Goal: Information Seeking & Learning: Learn about a topic

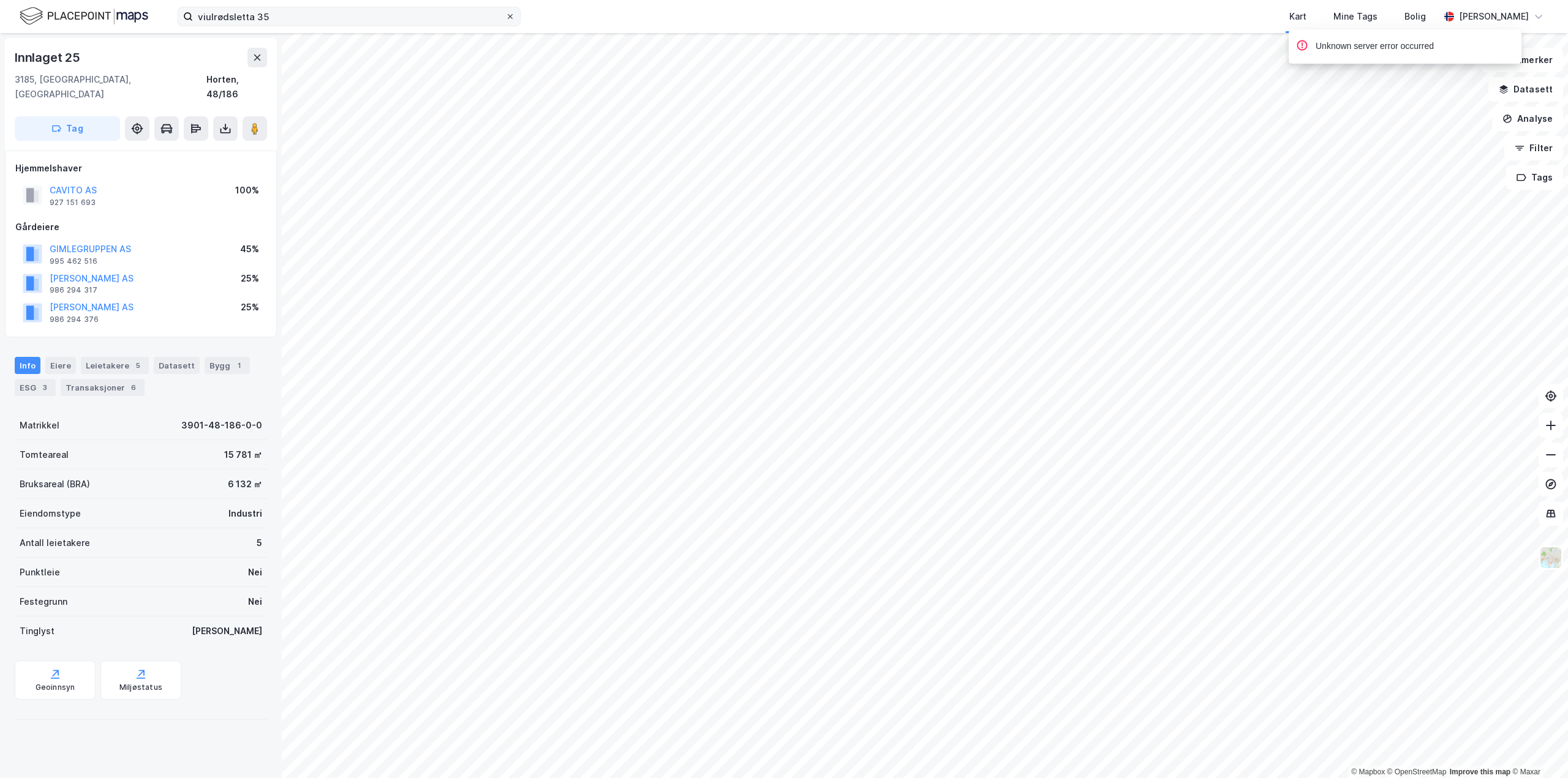
click at [508, 18] on icon at bounding box center [510, 16] width 7 height 7
click at [505, 18] on input "viulrødsletta 35" at bounding box center [349, 17] width 312 height 19
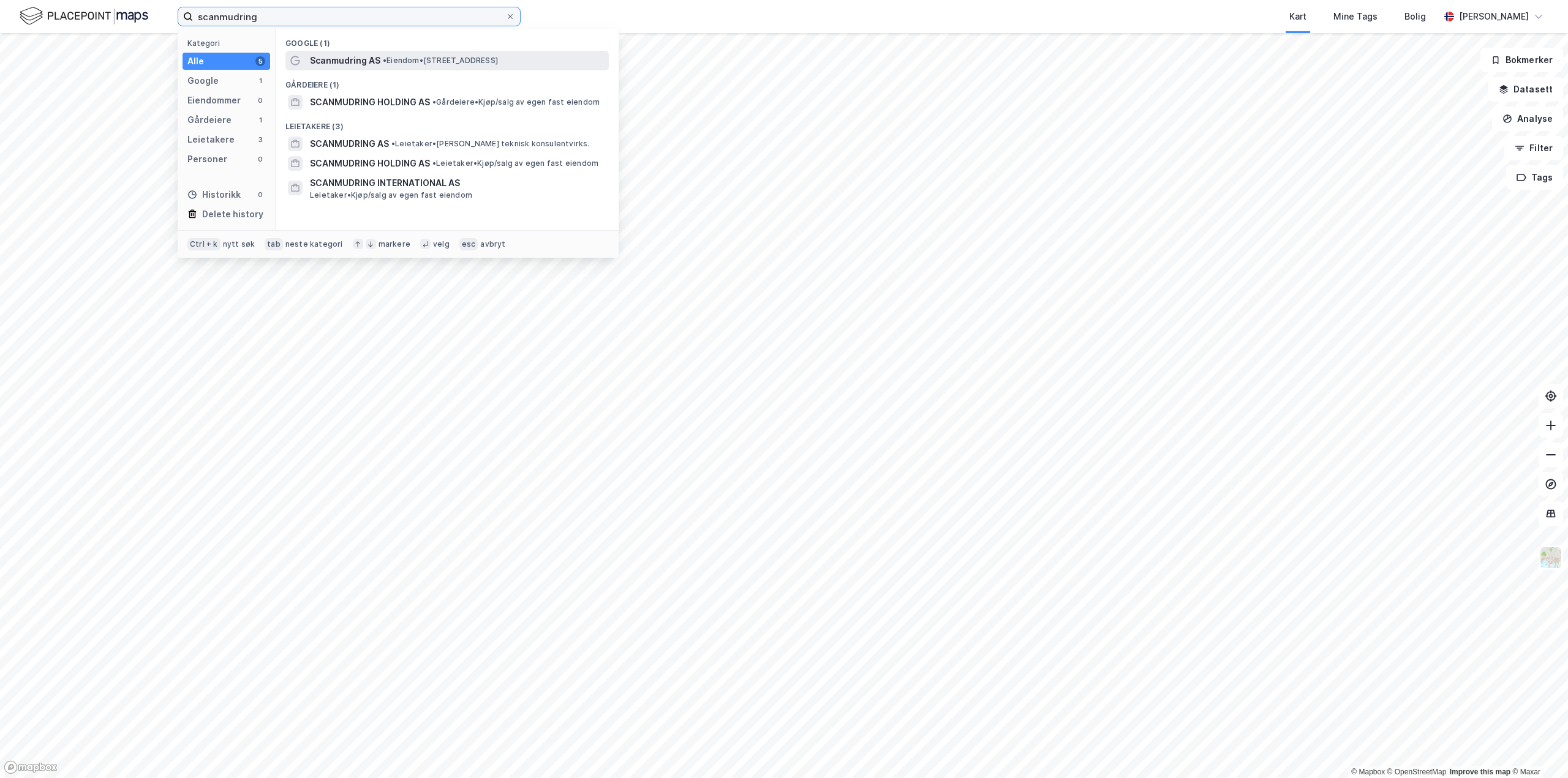
type input "scanmudring"
click at [407, 54] on div "Scanmudring AS • Eiendom • Gismerøyveien 151, 4515 Mandal" at bounding box center [458, 61] width 296 height 15
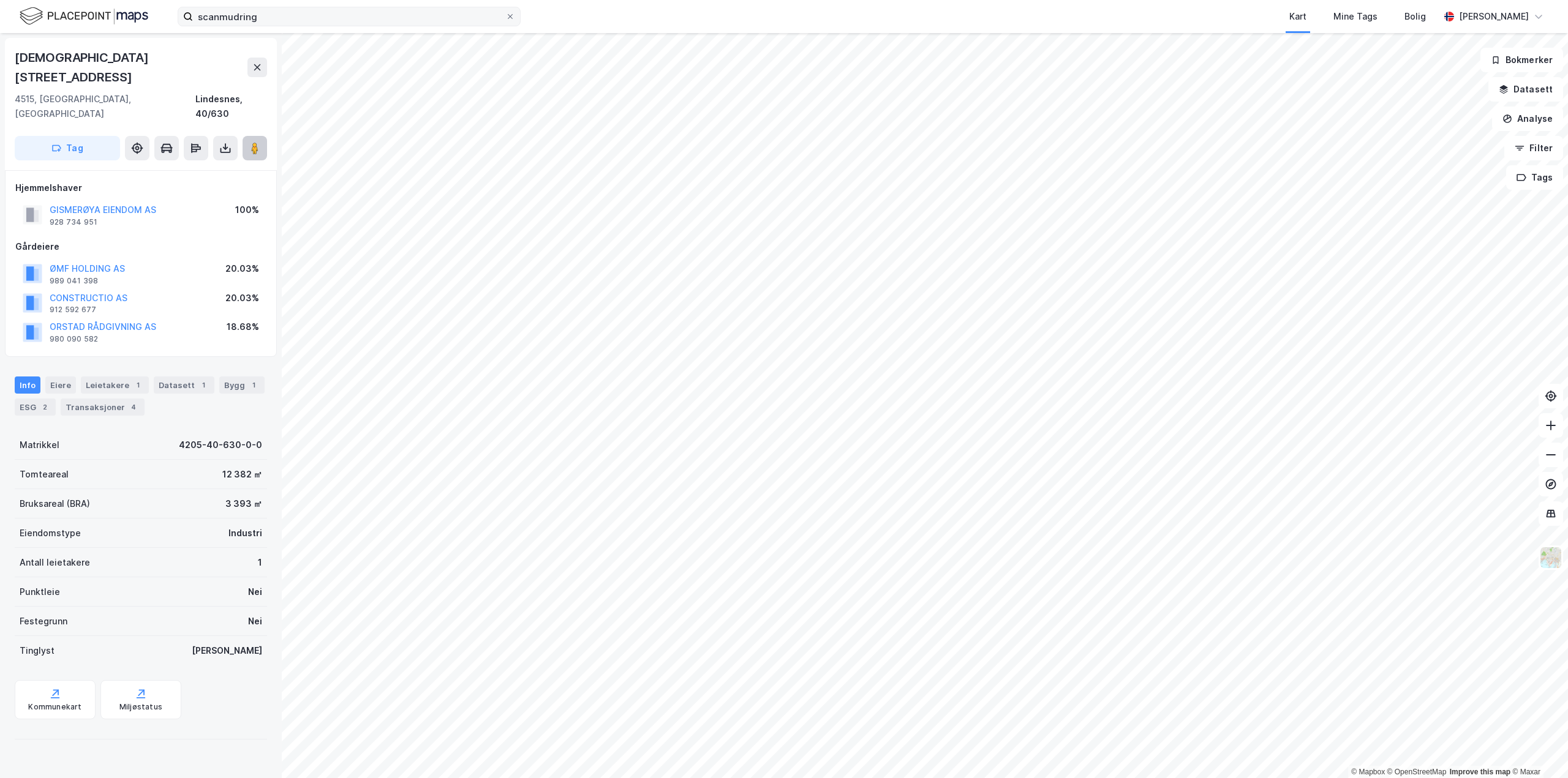
click at [255, 142] on image at bounding box center [254, 148] width 7 height 12
click at [116, 376] on div "Leietakere 1" at bounding box center [115, 385] width 68 height 17
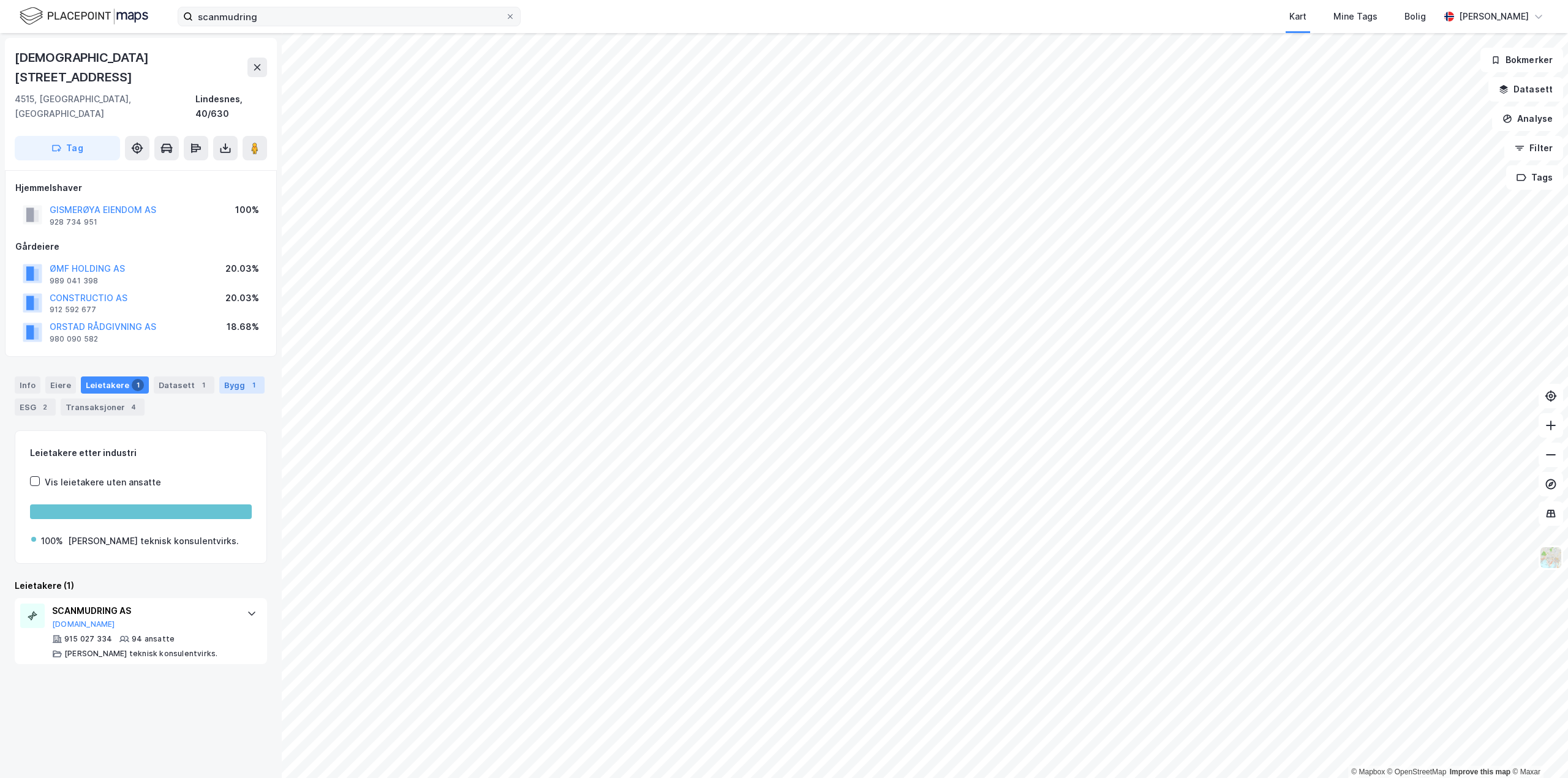
click at [224, 376] on div "Bygg 1" at bounding box center [242, 385] width 45 height 17
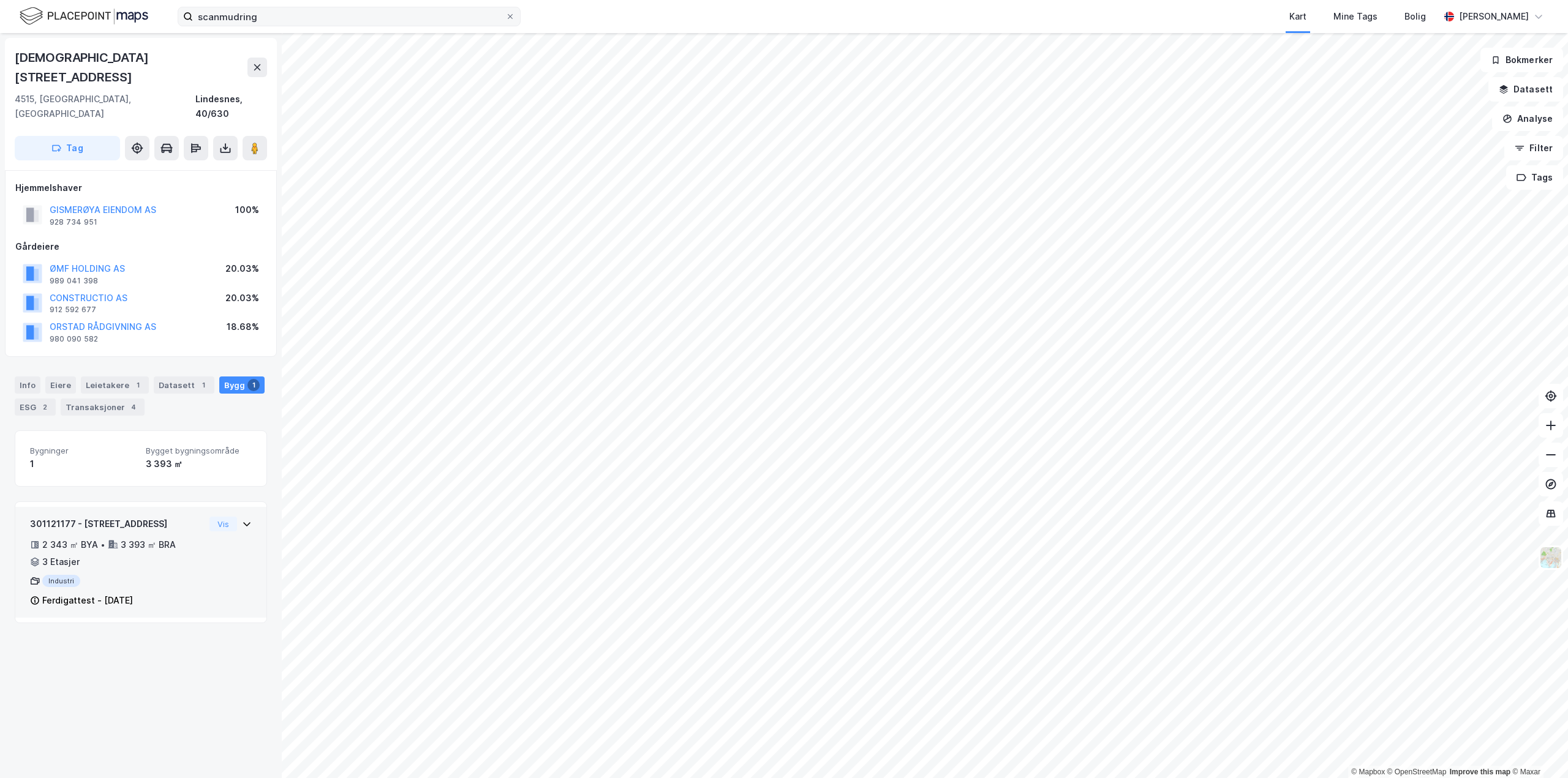
click at [244, 507] on div "301121177 - Gismerøyveien 151 2 343 ㎡ BYA • 3 393 ㎡ BRA • 3 Etasjer Industri Fe…" at bounding box center [141, 562] width 251 height 111
click at [59, 538] on div "2 343 ㎡ BYA" at bounding box center [70, 545] width 56 height 15
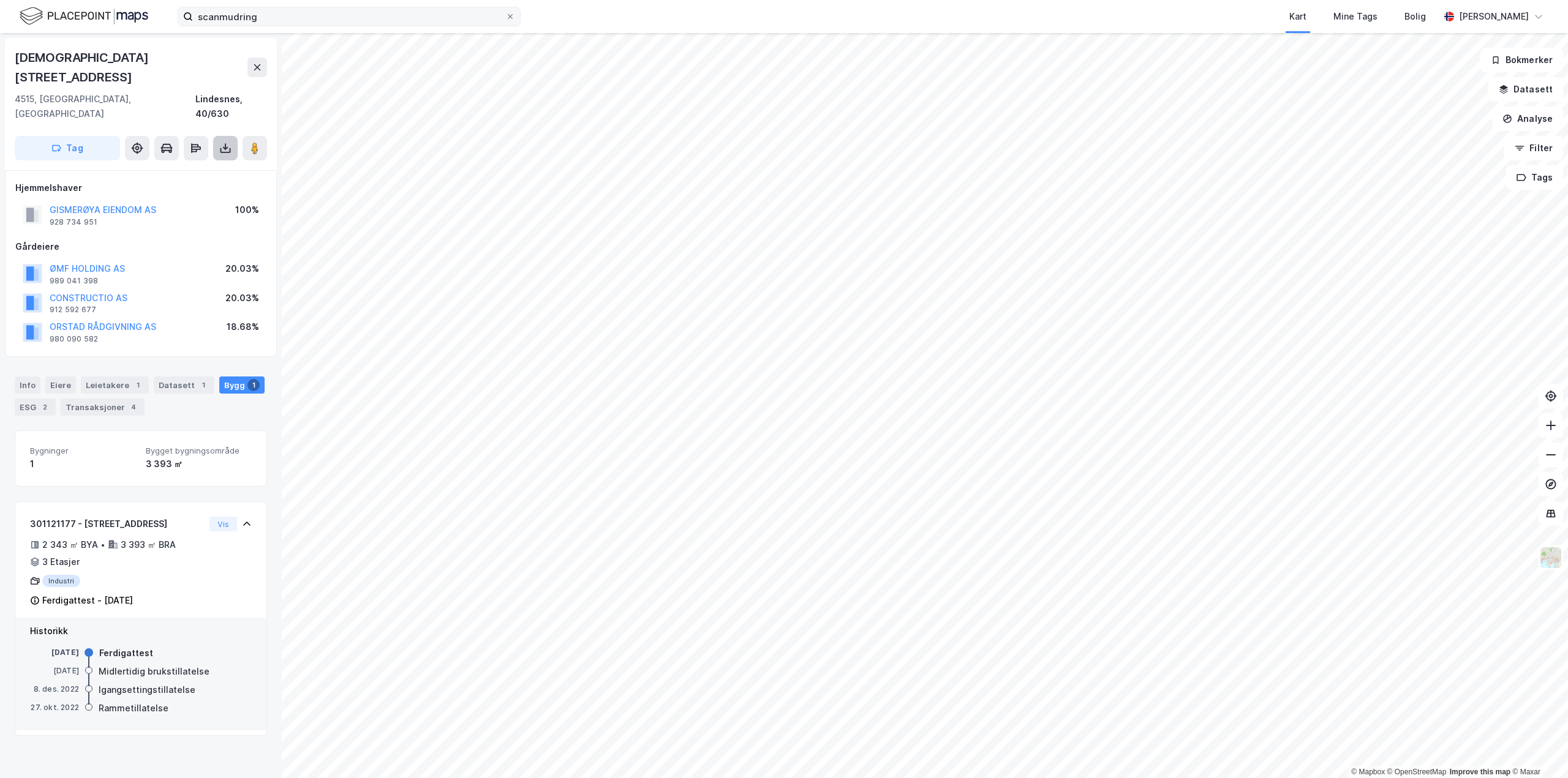
click at [232, 136] on button at bounding box center [225, 148] width 25 height 25
click at [222, 163] on div "Last ned grunnbok" at bounding box center [173, 173] width 131 height 19
click at [175, 376] on div "Datasett 1" at bounding box center [184, 385] width 61 height 17
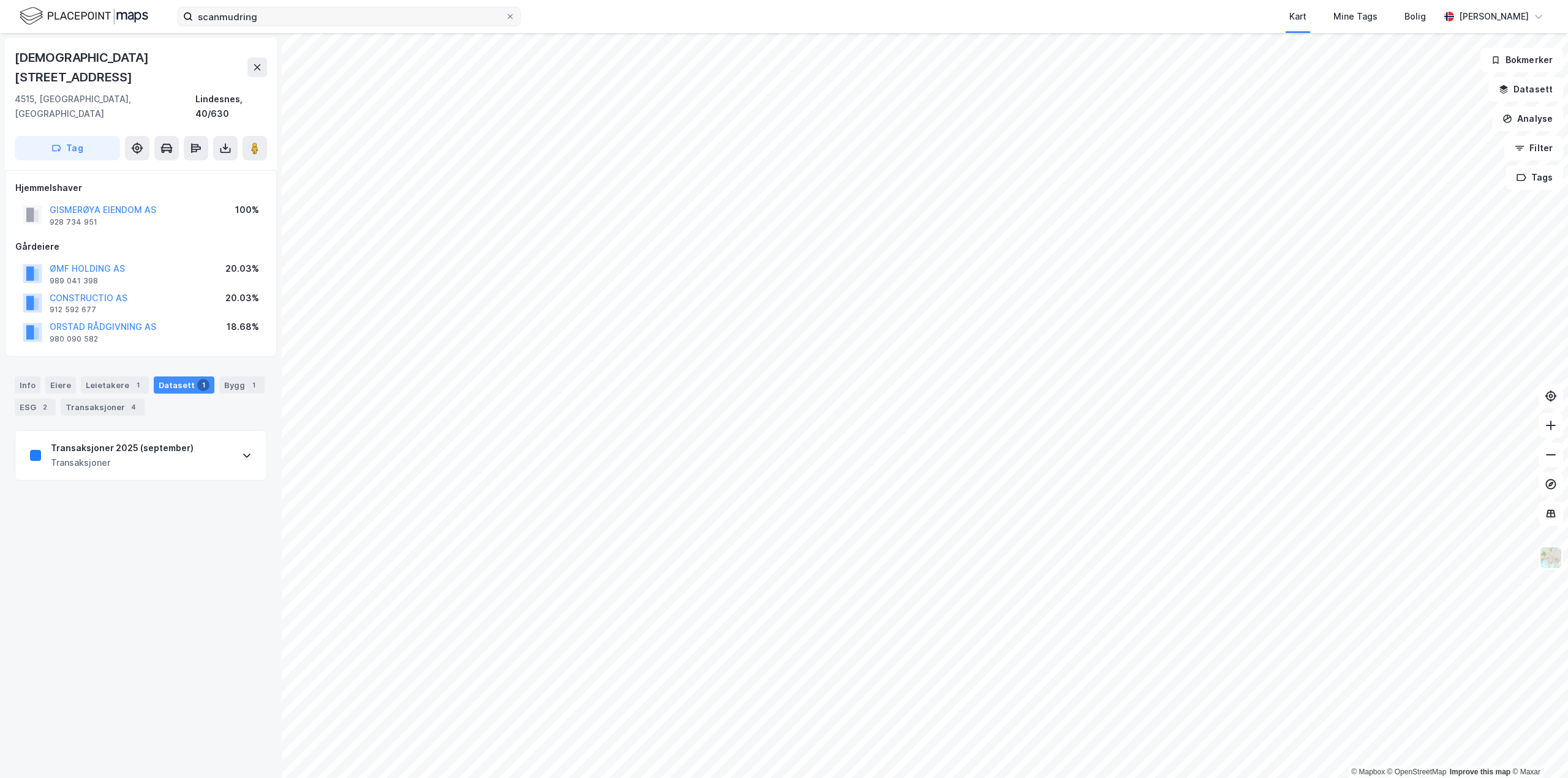
click at [242, 451] on icon at bounding box center [246, 456] width 10 height 10
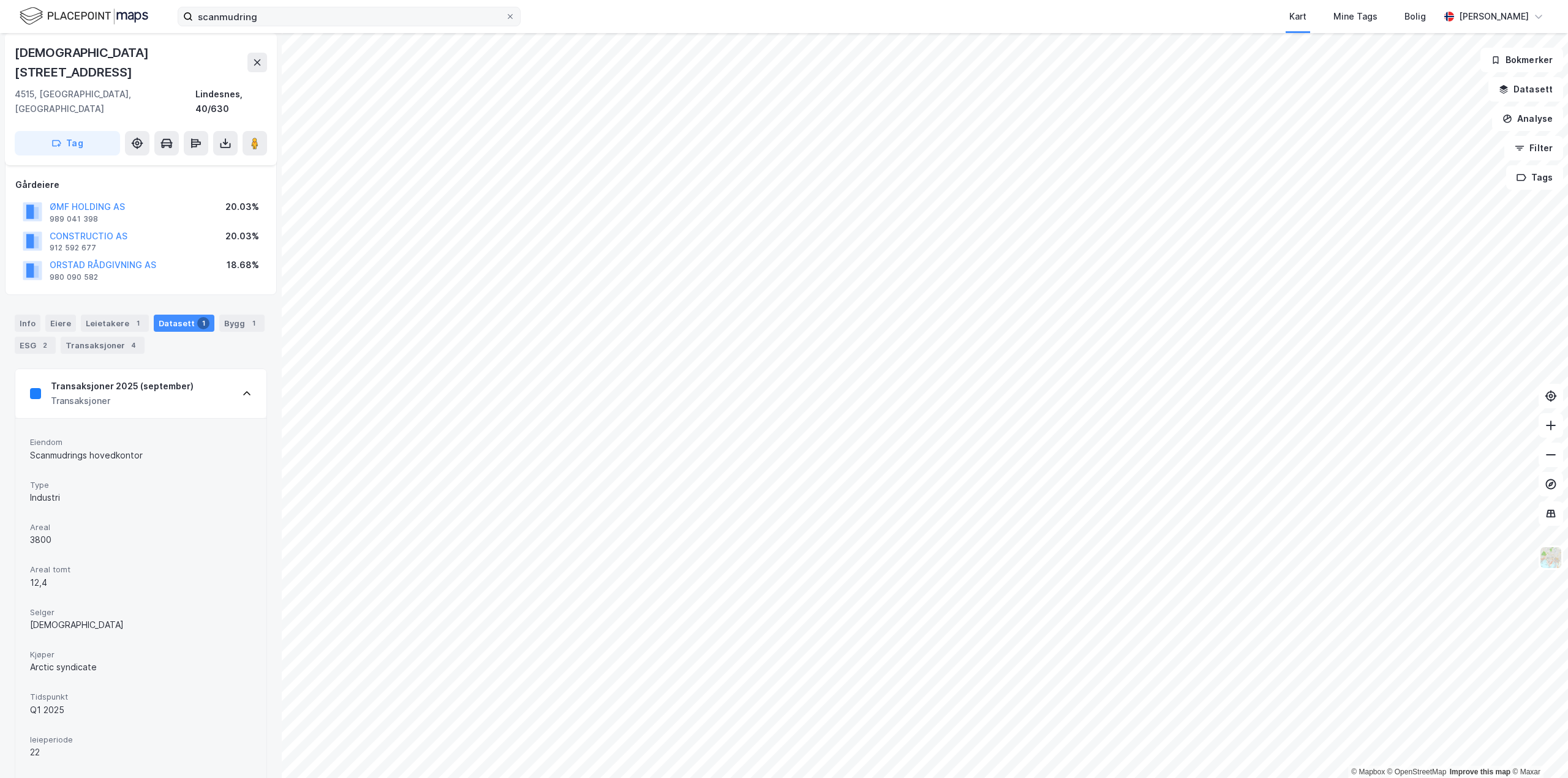
scroll to position [42, 0]
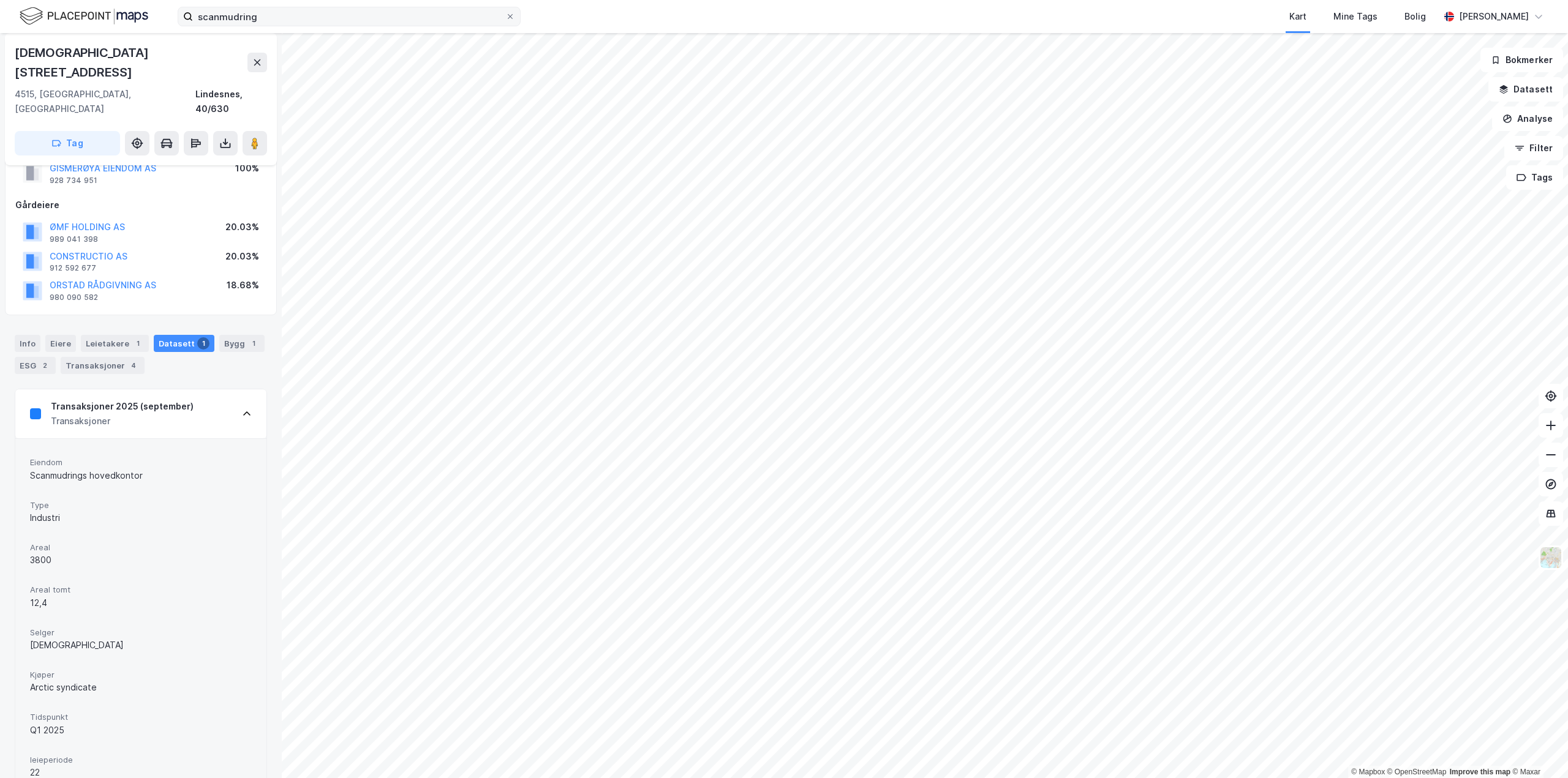
click at [188, 390] on div "Transaksjoner 2025 (september) Transaksjoner" at bounding box center [141, 414] width 251 height 49
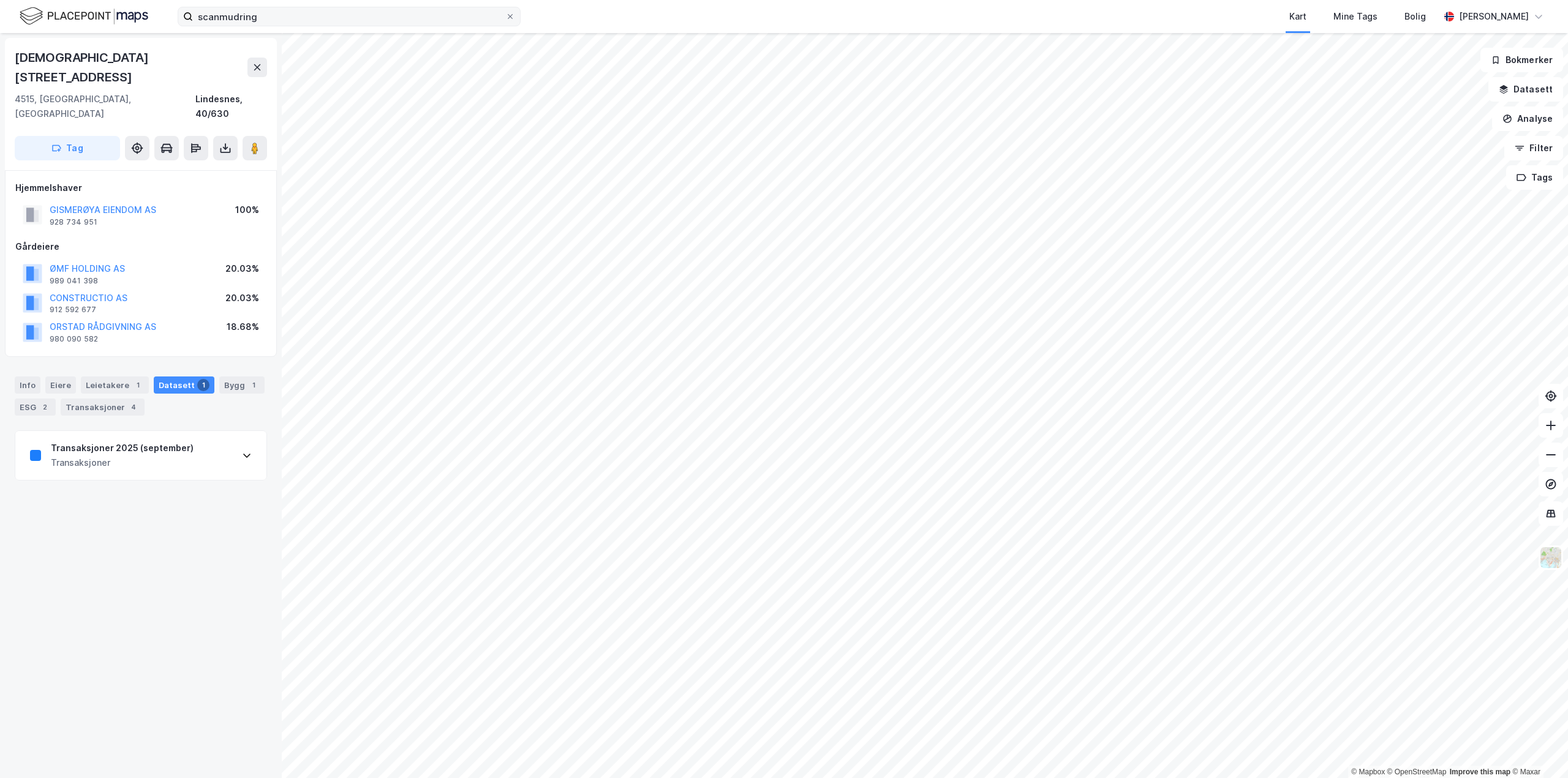
scroll to position [0, 0]
click at [107, 382] on div "Info Eiere Leietakere 1 Datasett 1 Bygg 1 ESG 2 Transaksjoner 4" at bounding box center [141, 391] width 282 height 59
click at [108, 398] on div "Transaksjoner 4" at bounding box center [103, 407] width 84 height 17
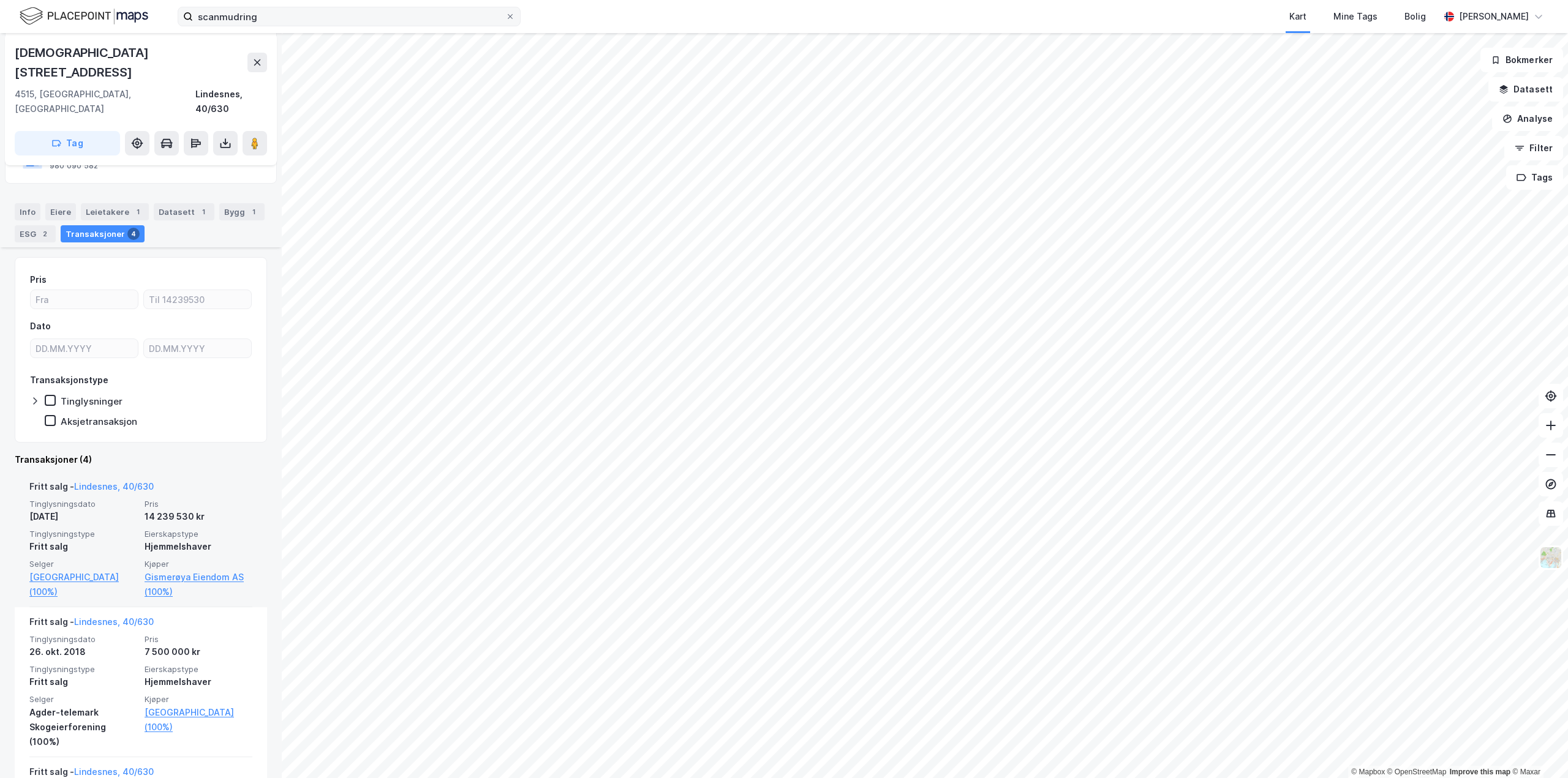
scroll to position [173, 0]
click at [47, 228] on div "2" at bounding box center [45, 234] width 12 height 12
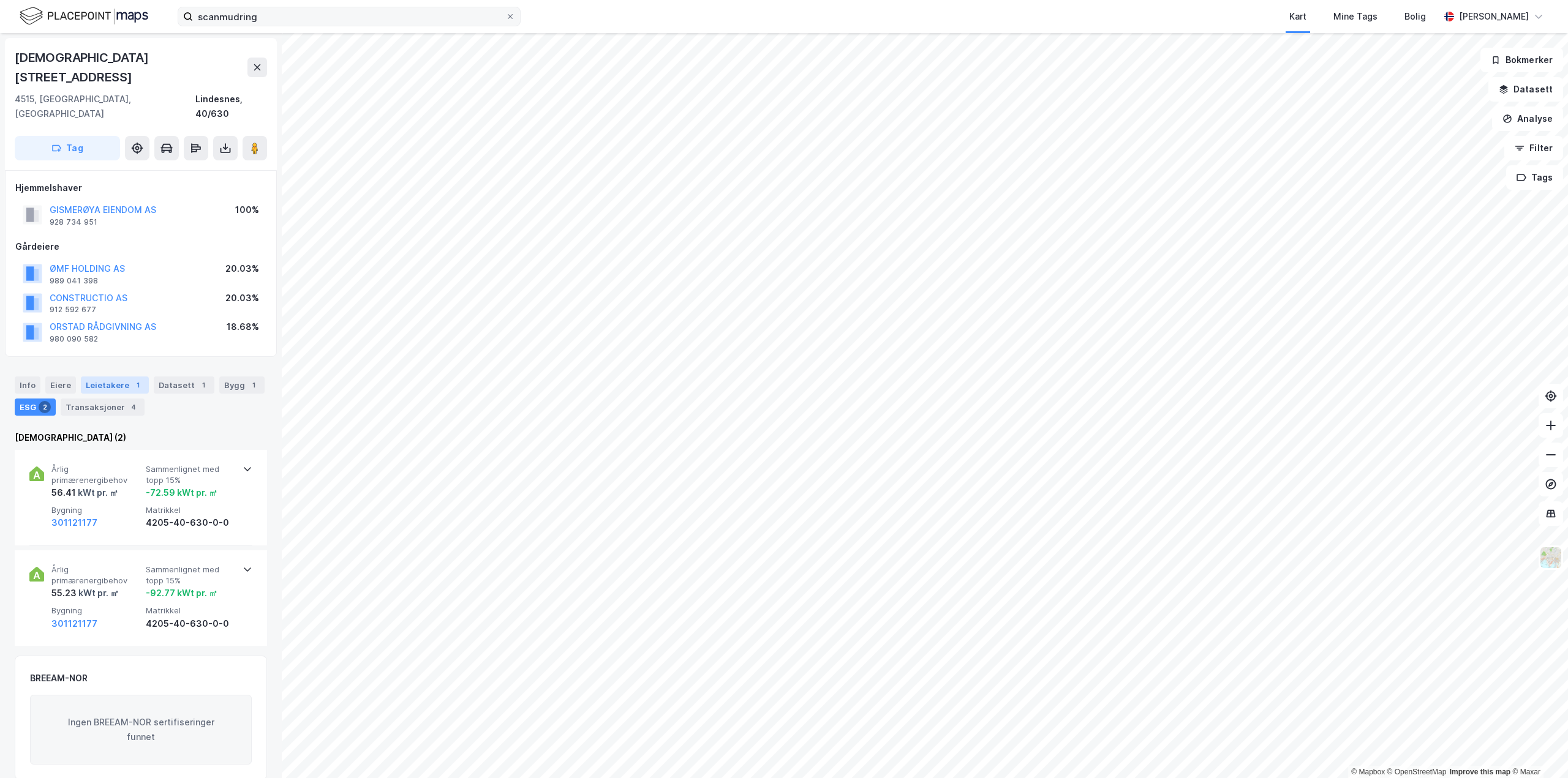
click at [132, 379] on div "1" at bounding box center [138, 385] width 12 height 12
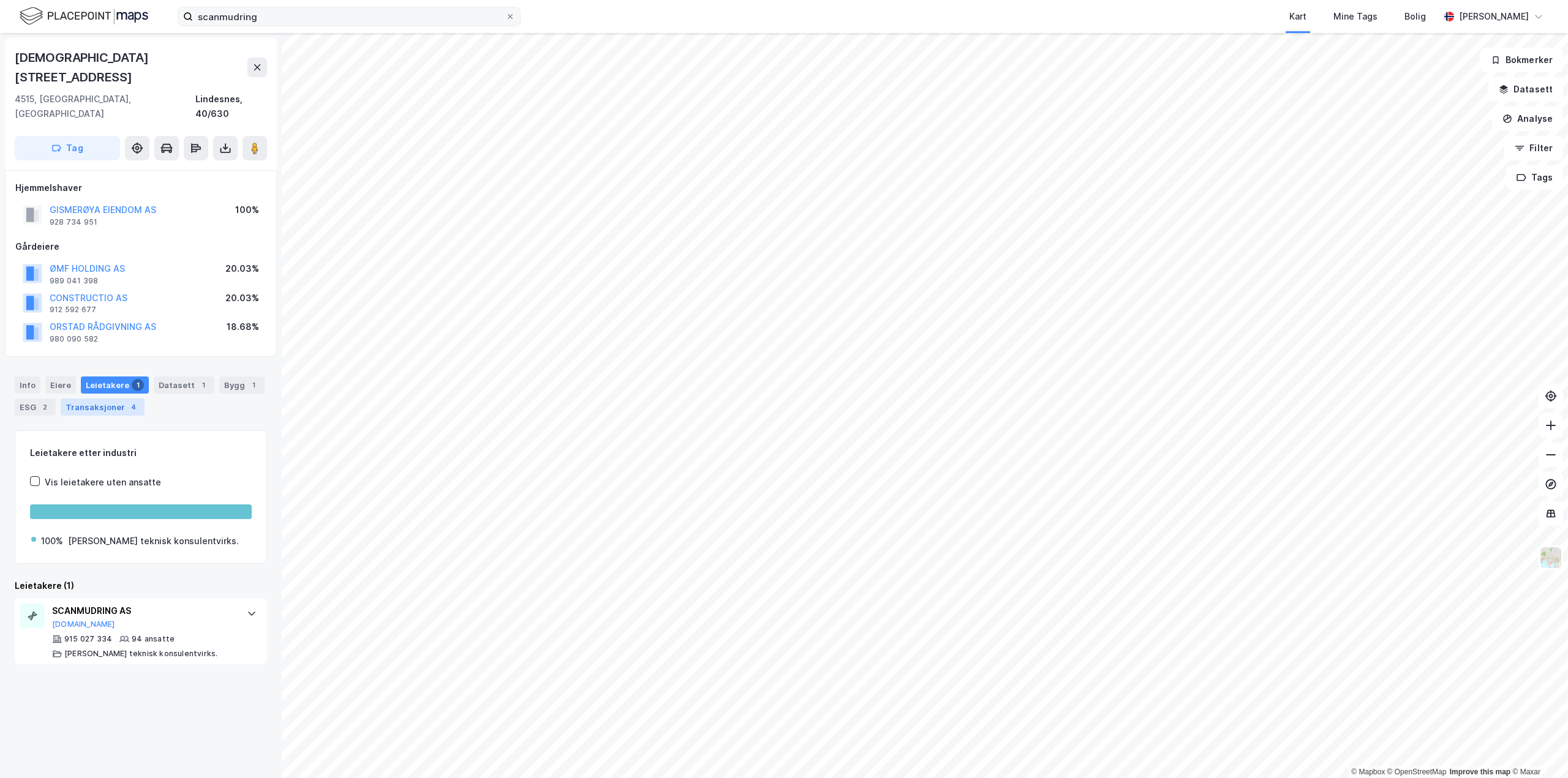
click at [116, 398] on div "Transaksjoner 4" at bounding box center [103, 407] width 84 height 17
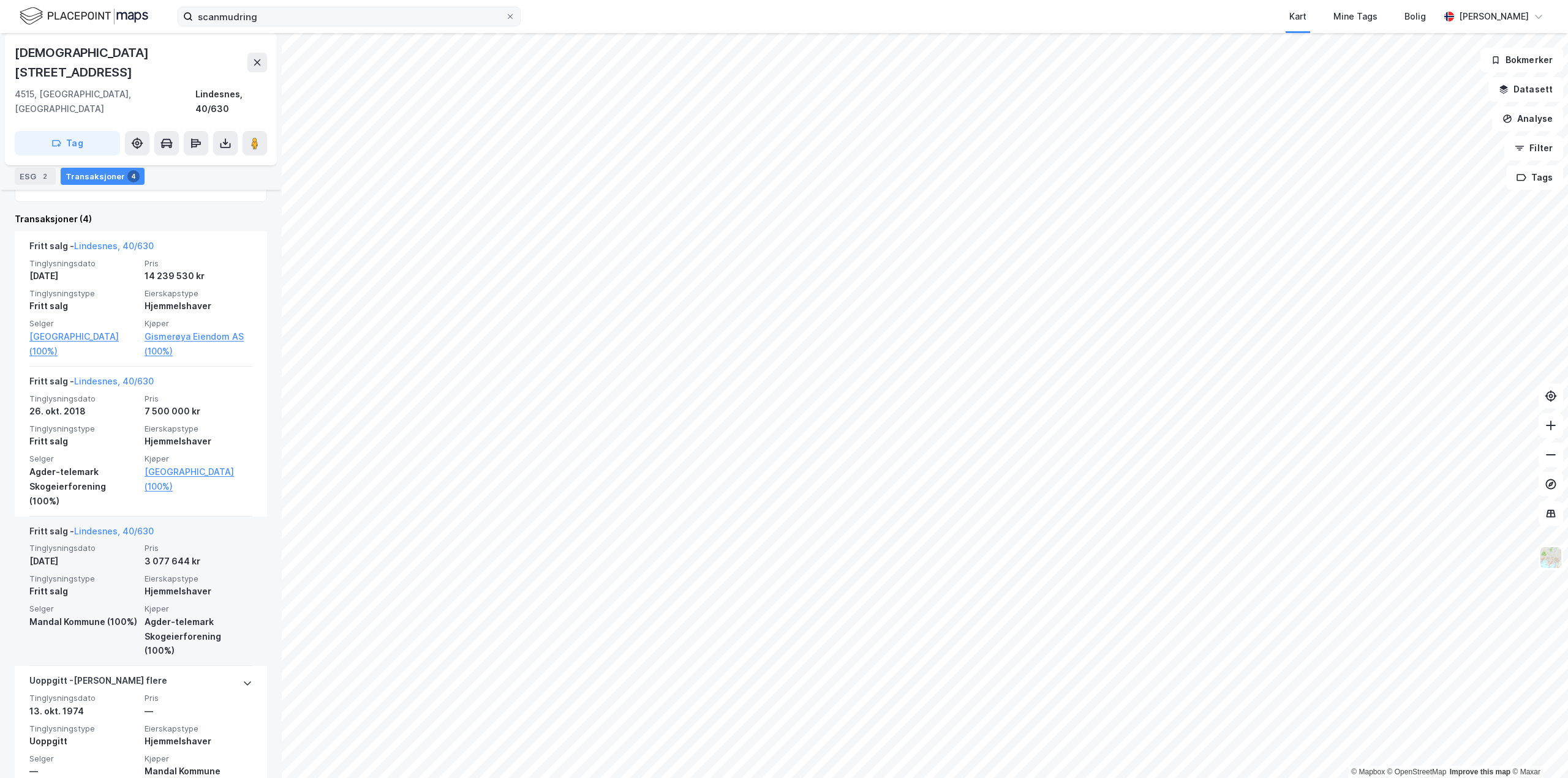
scroll to position [418, 0]
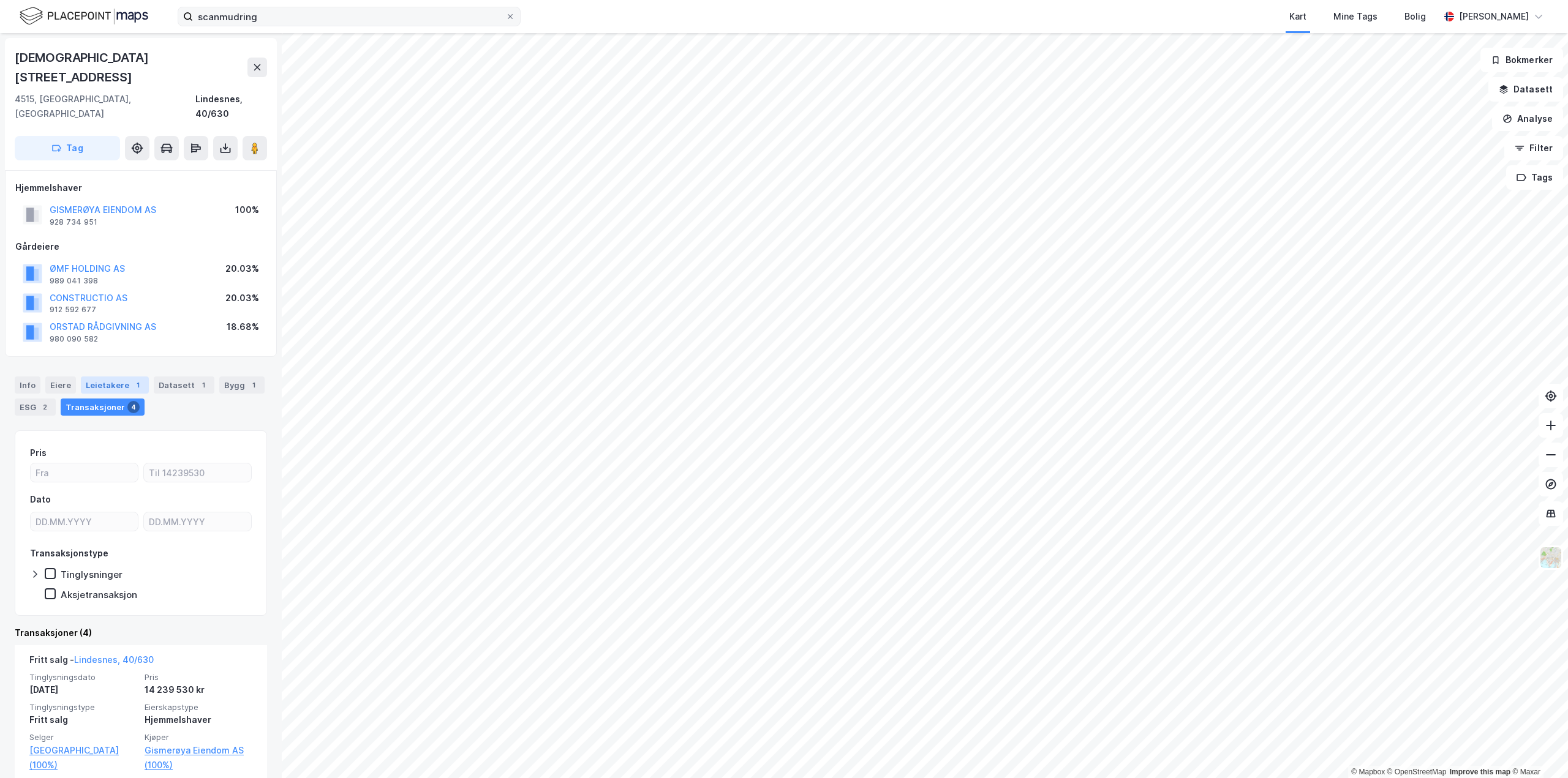
click at [119, 376] on div "Leietakere 1" at bounding box center [115, 385] width 68 height 17
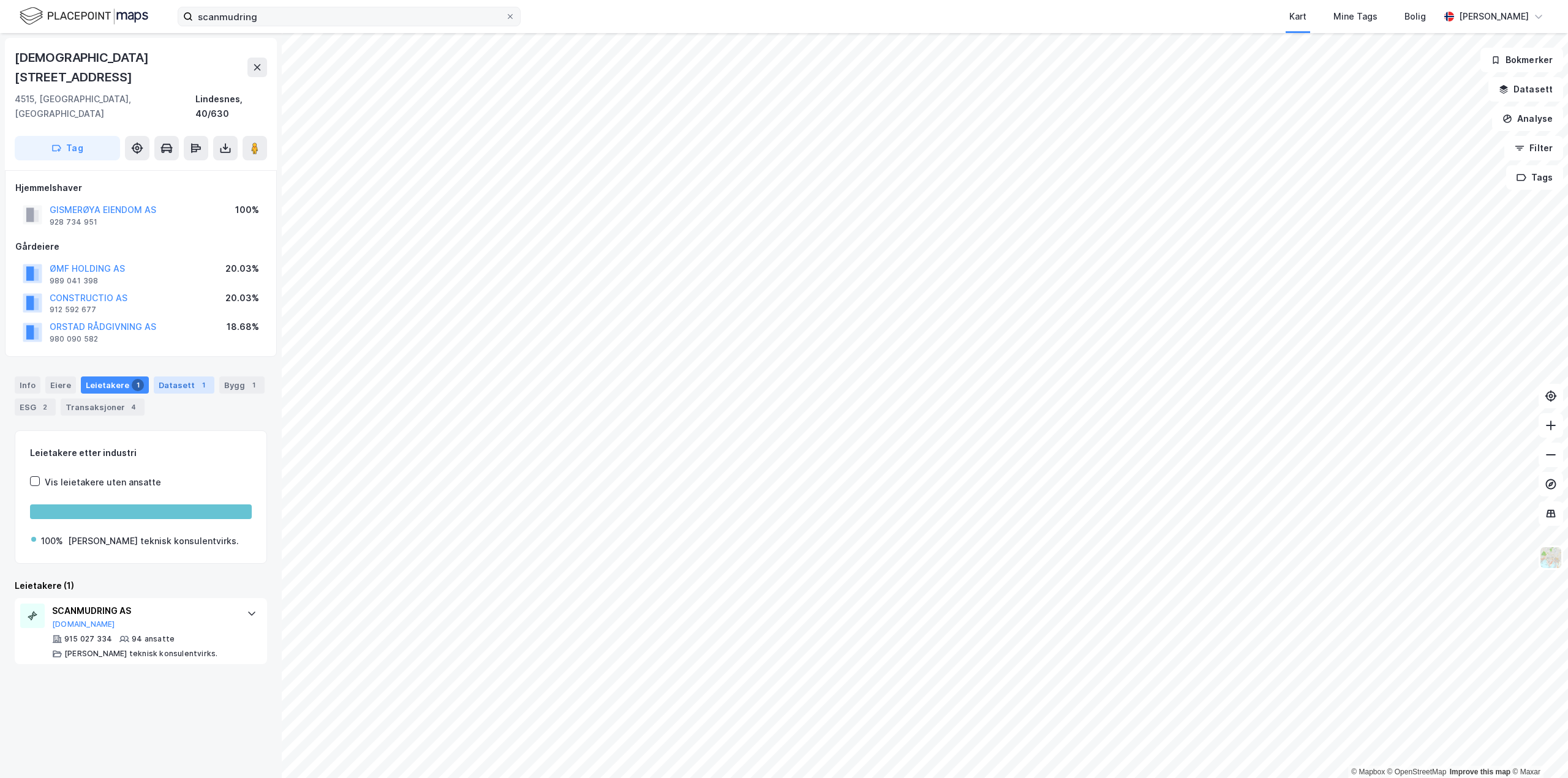
click at [171, 376] on div "Datasett 1" at bounding box center [184, 385] width 61 height 17
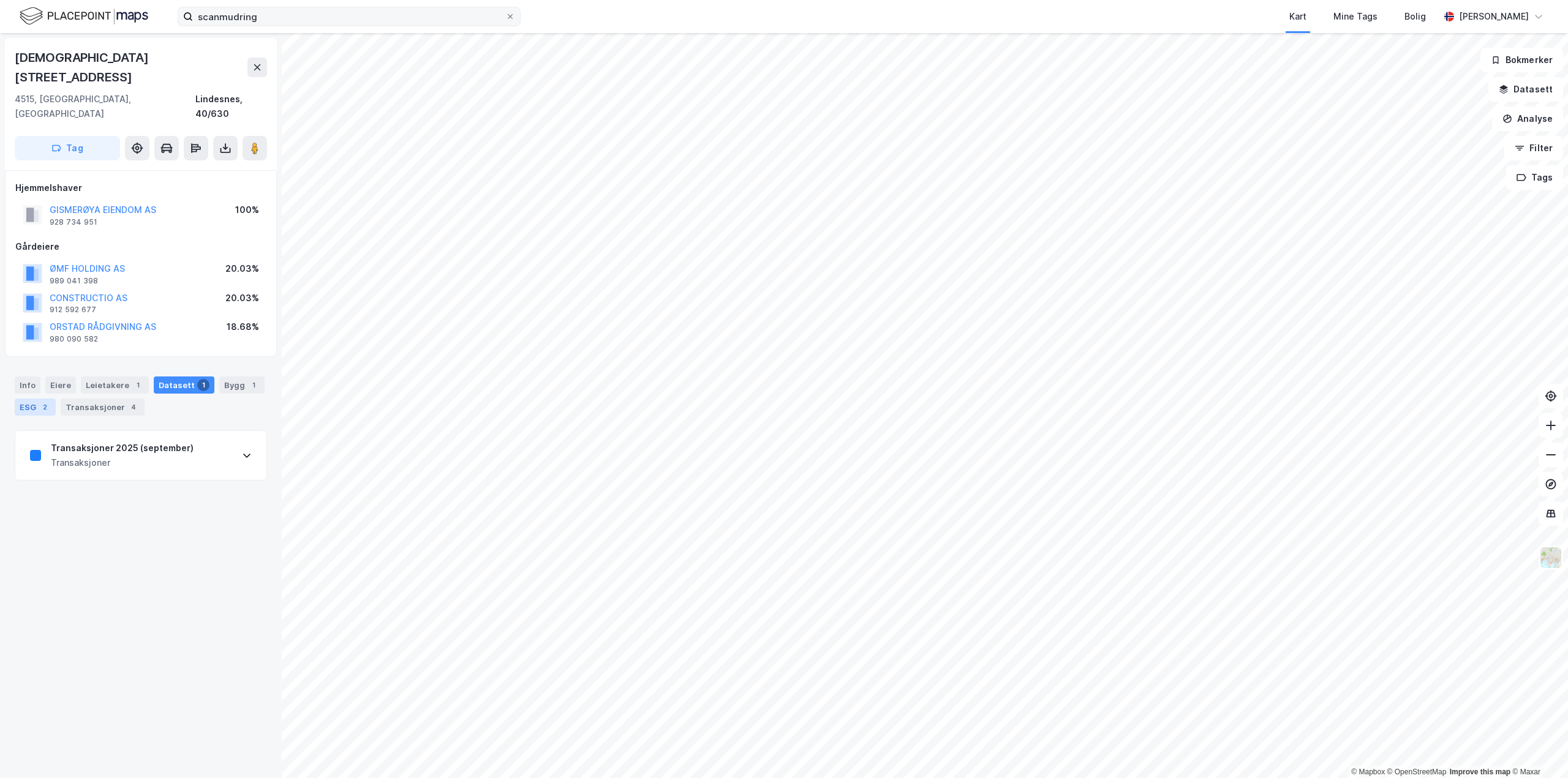
click at [39, 398] on div "ESG 2" at bounding box center [35, 407] width 41 height 17
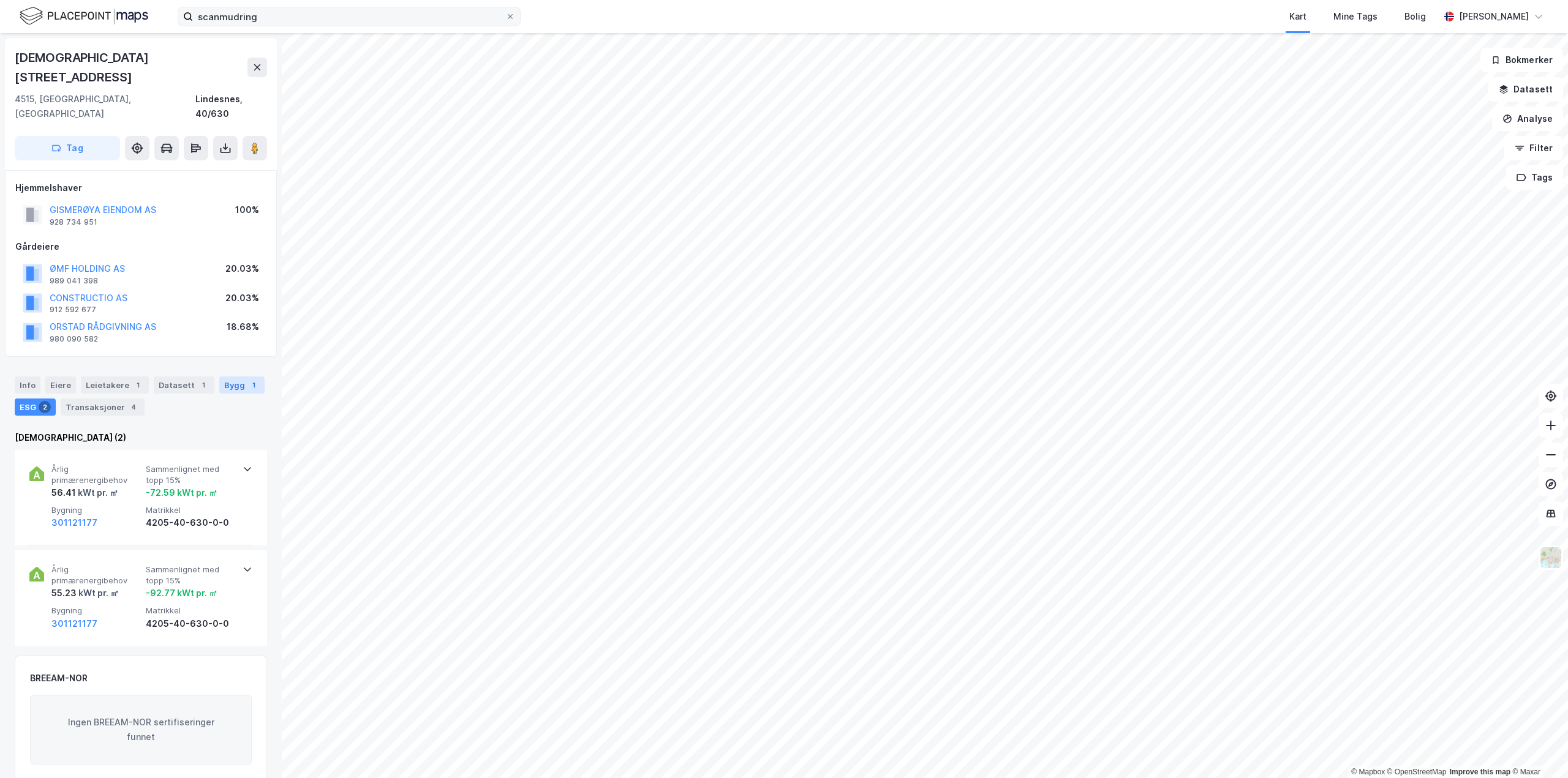
click at [249, 376] on div "Bygg 1" at bounding box center [242, 385] width 45 height 17
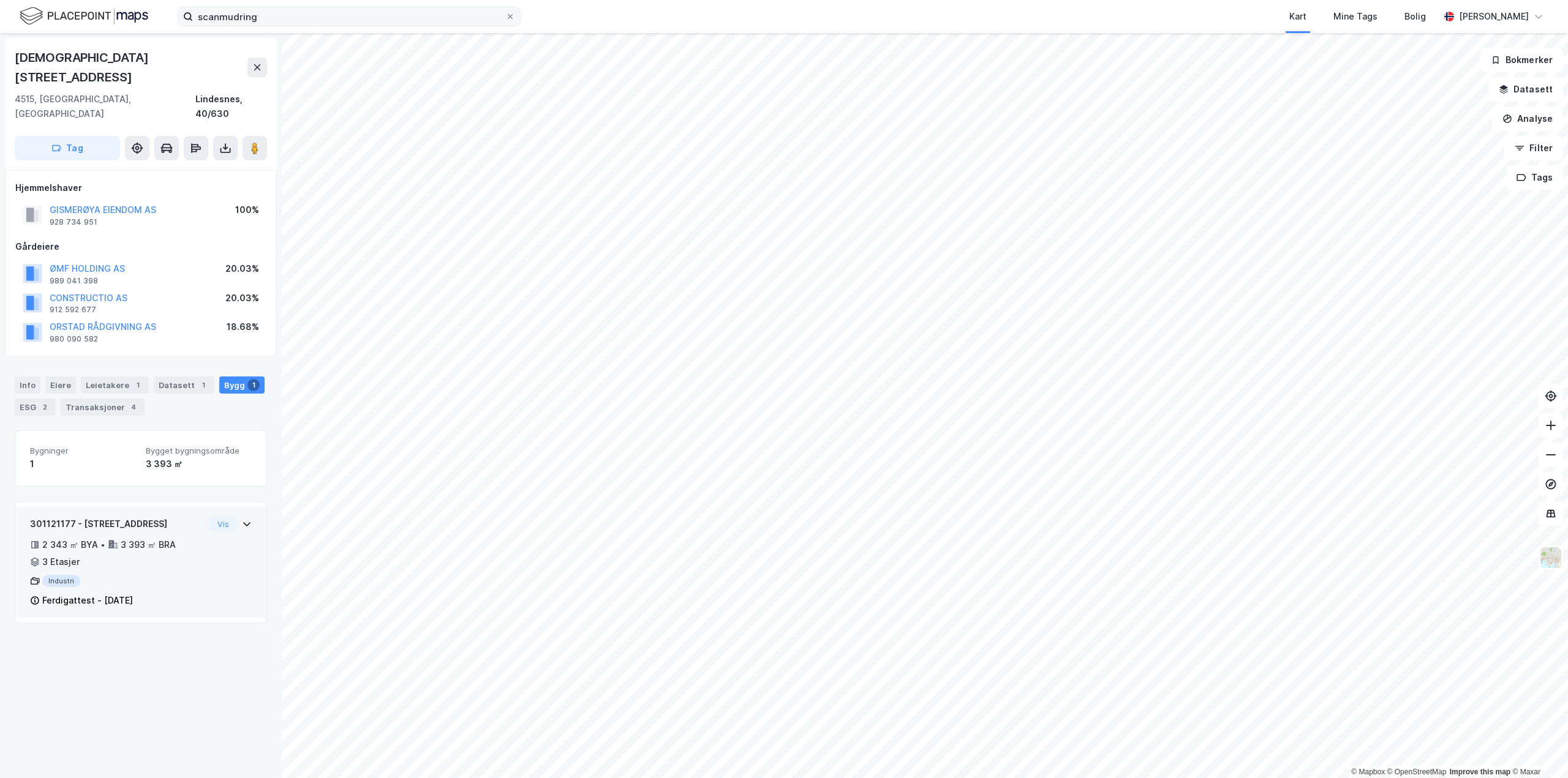
click at [242, 520] on icon at bounding box center [246, 524] width 10 height 10
click at [125, 376] on div "Leietakere 1" at bounding box center [115, 385] width 68 height 17
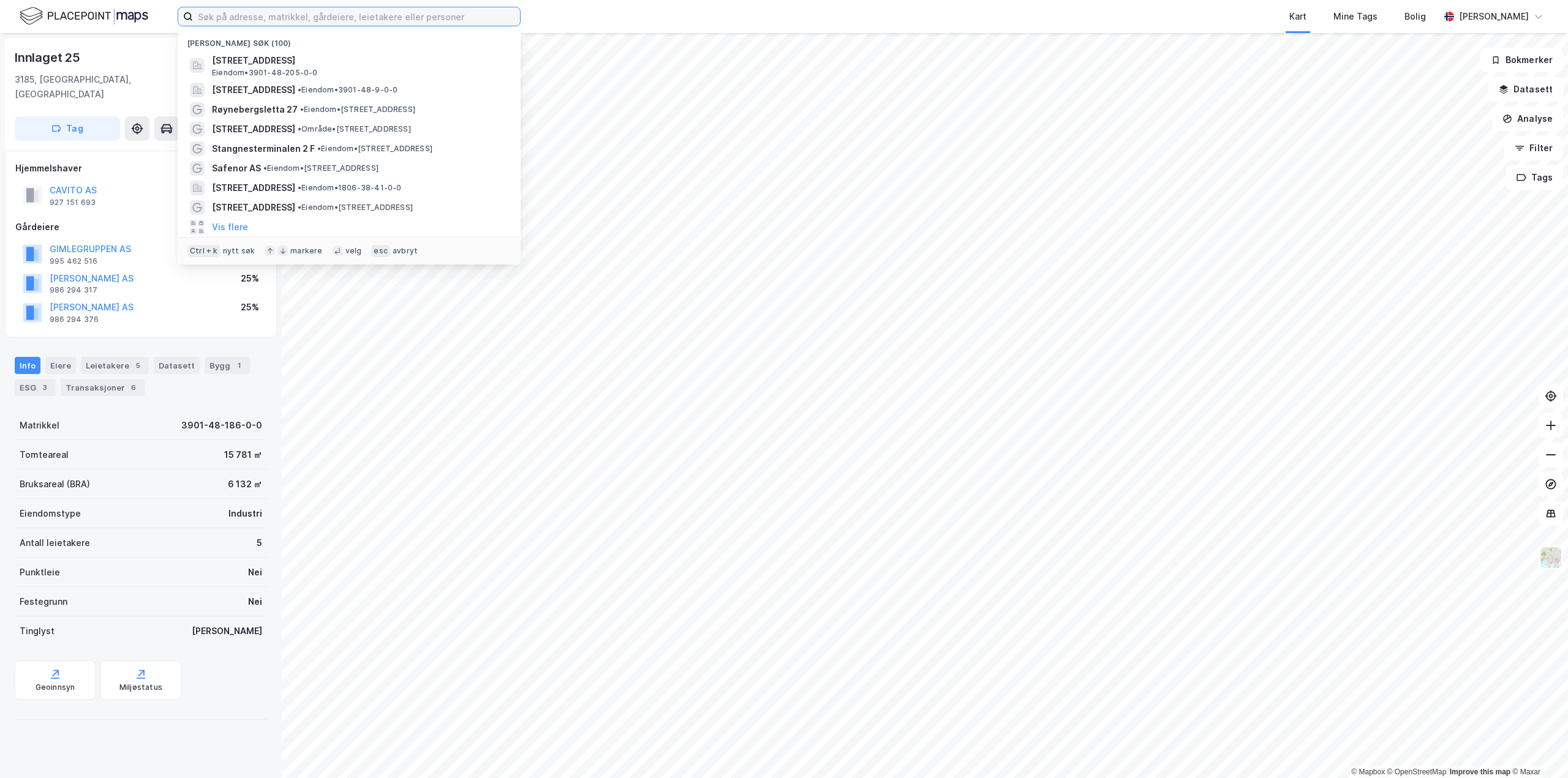
click at [384, 11] on input at bounding box center [356, 17] width 327 height 19
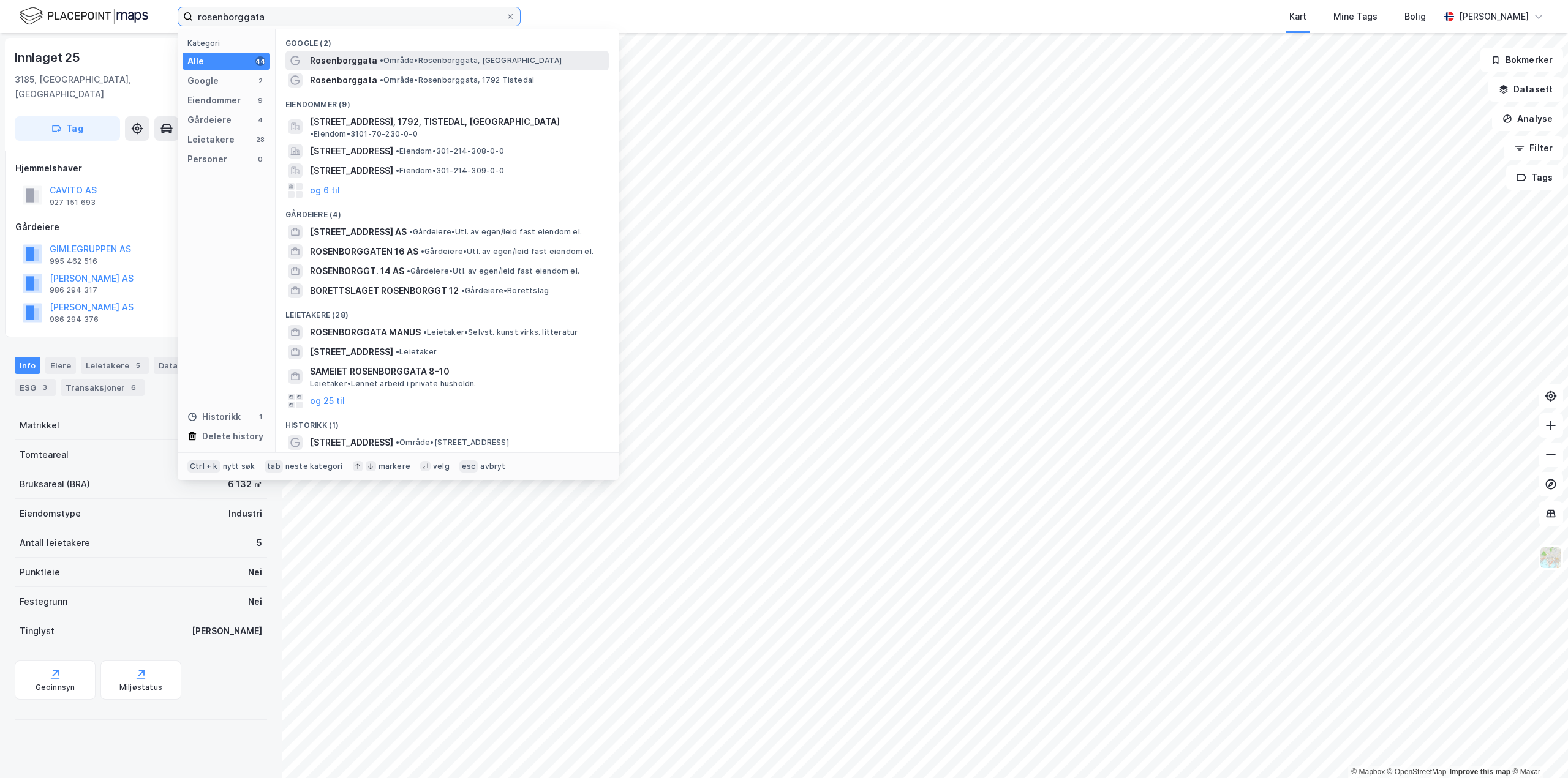
type input "rosenborggata"
click at [387, 57] on span "• Område • Rosenborggata, [GEOGRAPHIC_DATA]" at bounding box center [470, 61] width 182 height 10
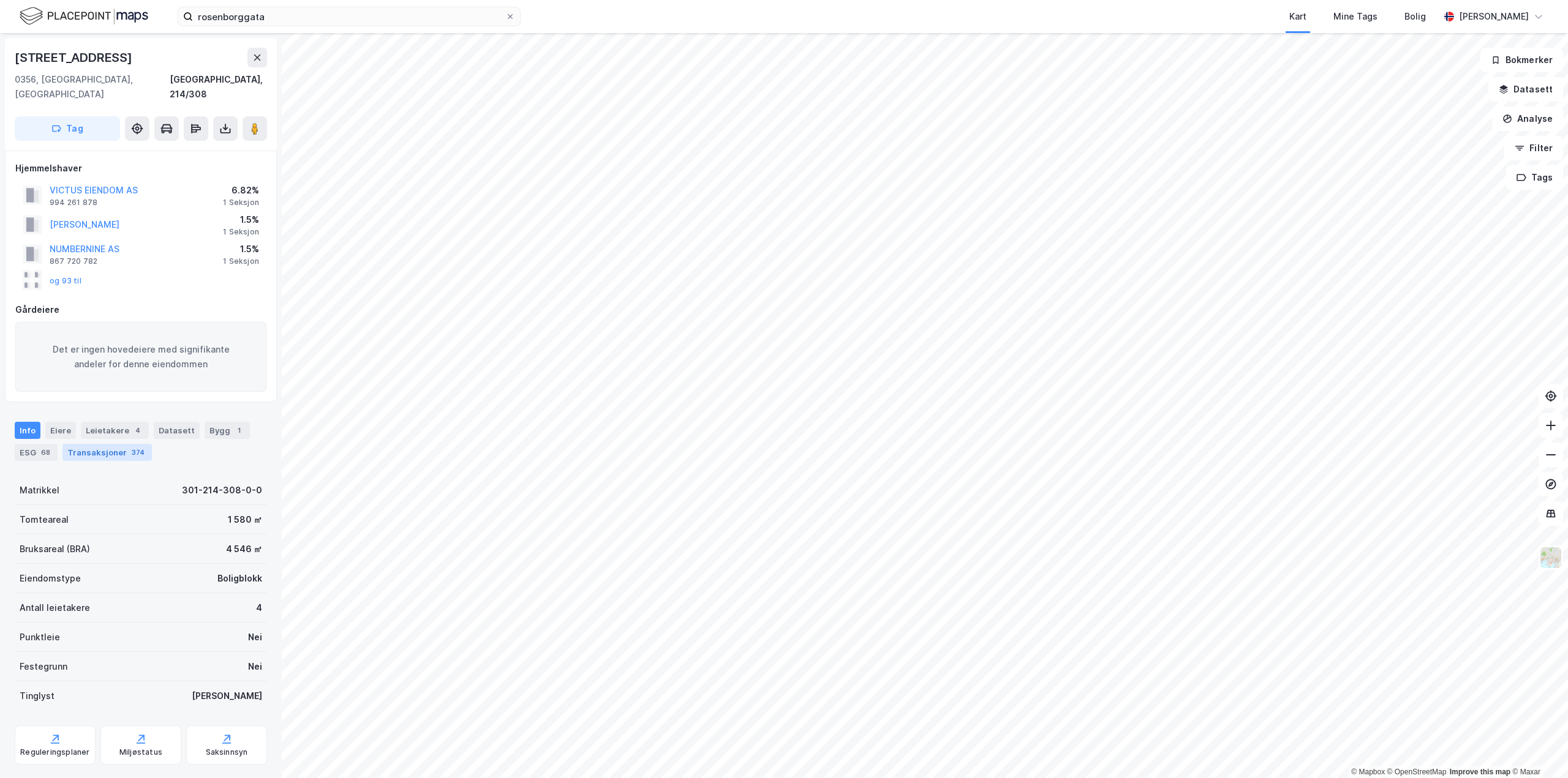
click at [97, 444] on div "Transaksjoner 374" at bounding box center [107, 453] width 89 height 17
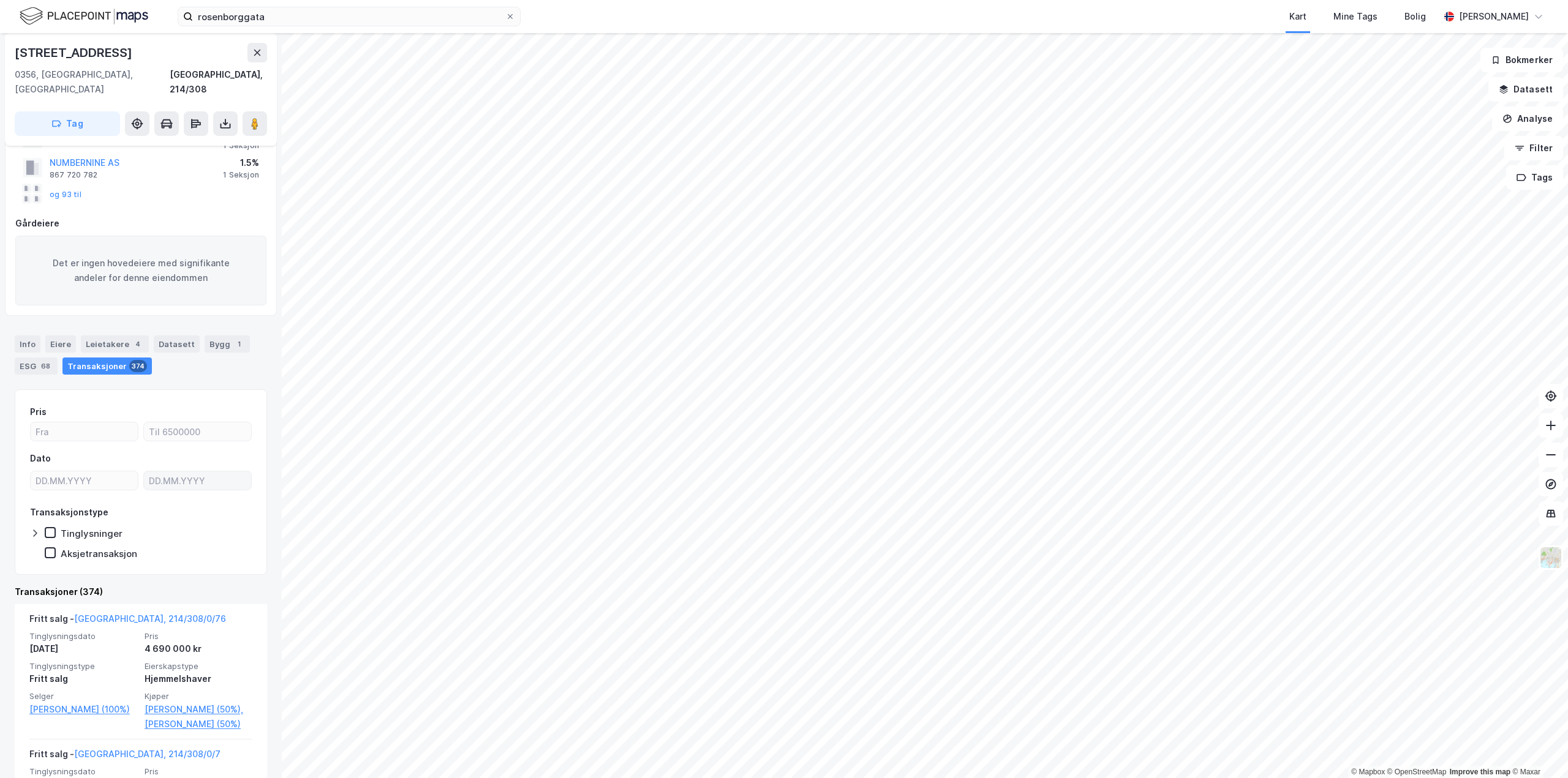
scroll to position [123, 0]
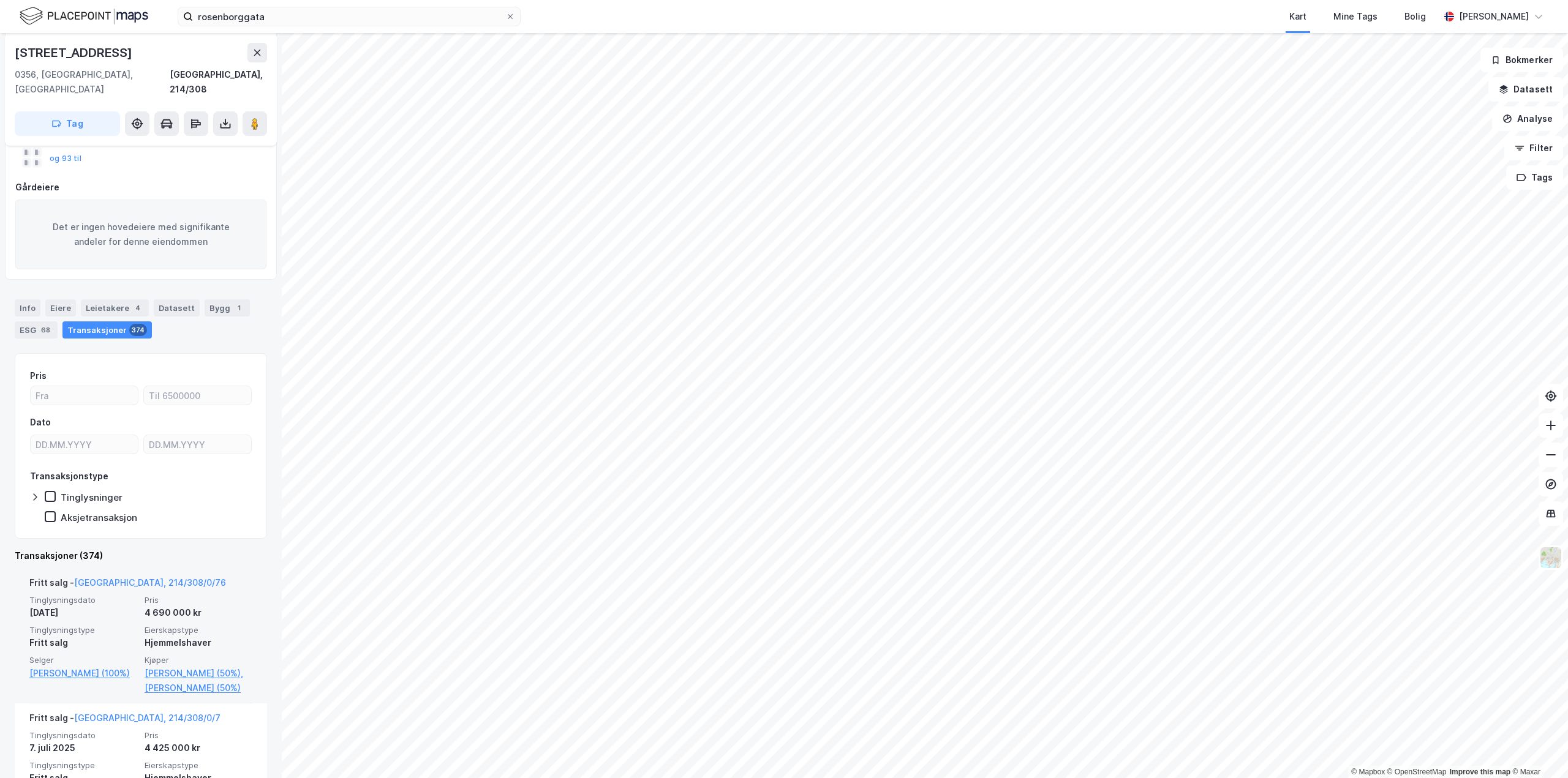
click at [183, 595] on span "Pris" at bounding box center [198, 601] width 108 height 11
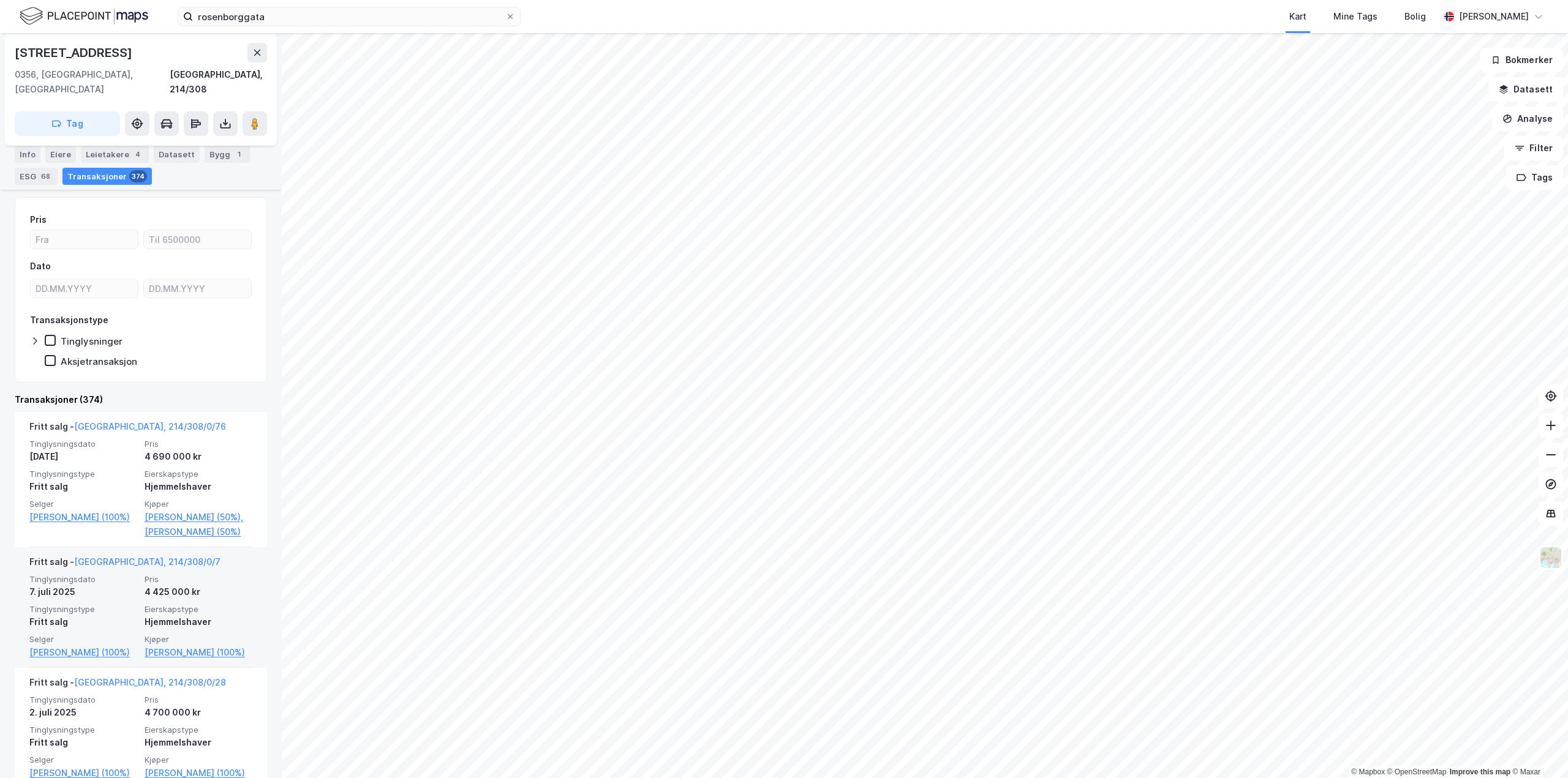
scroll to position [306, 0]
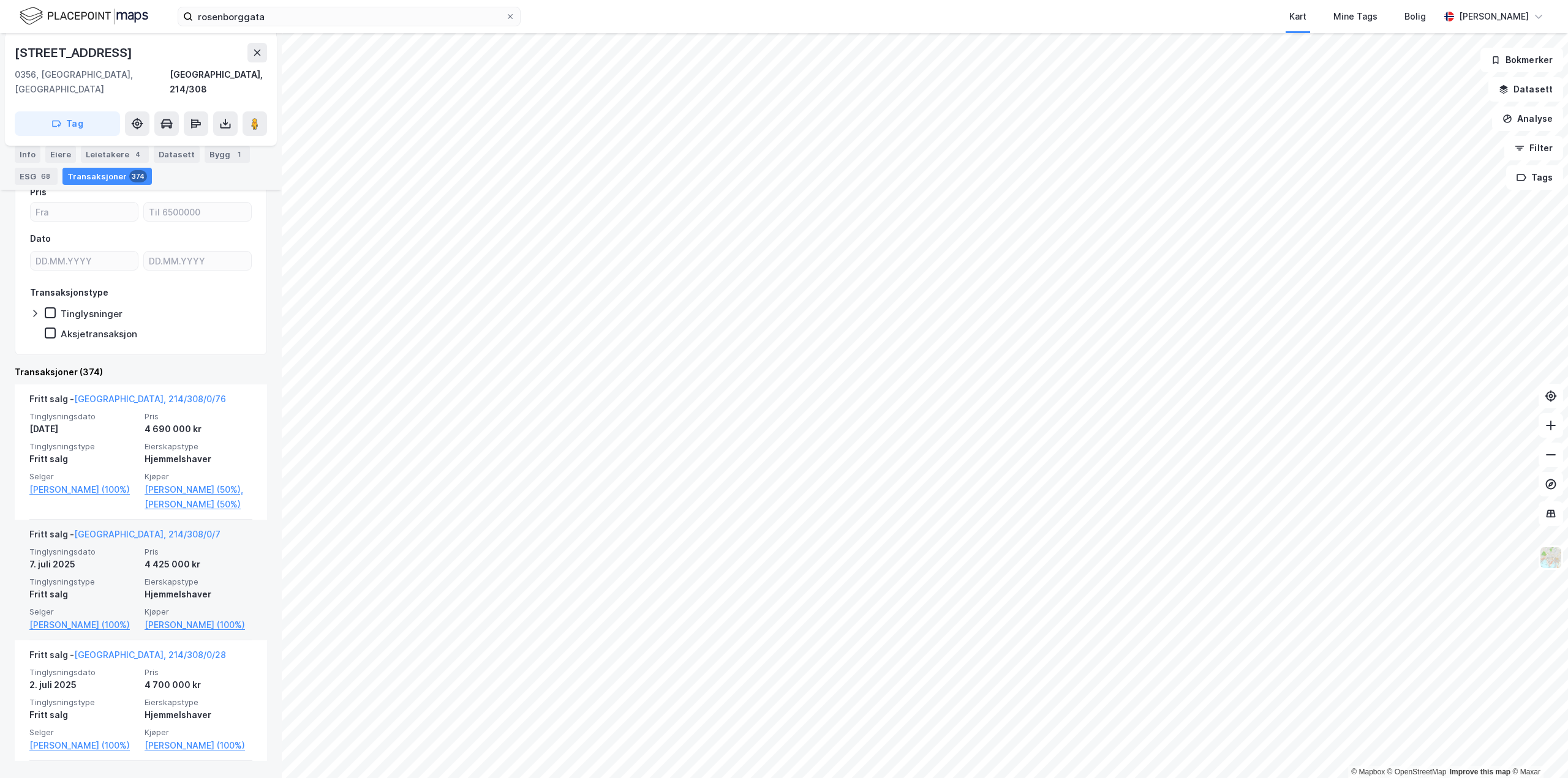
click at [195, 572] on div "4 425 000 kr" at bounding box center [198, 565] width 108 height 15
click at [152, 572] on div "4 425 000 kr" at bounding box center [198, 565] width 108 height 15
click at [139, 591] on div "Tinglysningsdato [DATE] Pris 4 425 000 kr Tinglysningstype Fritt salg Eierskaps…" at bounding box center [141, 589] width 223 height 86
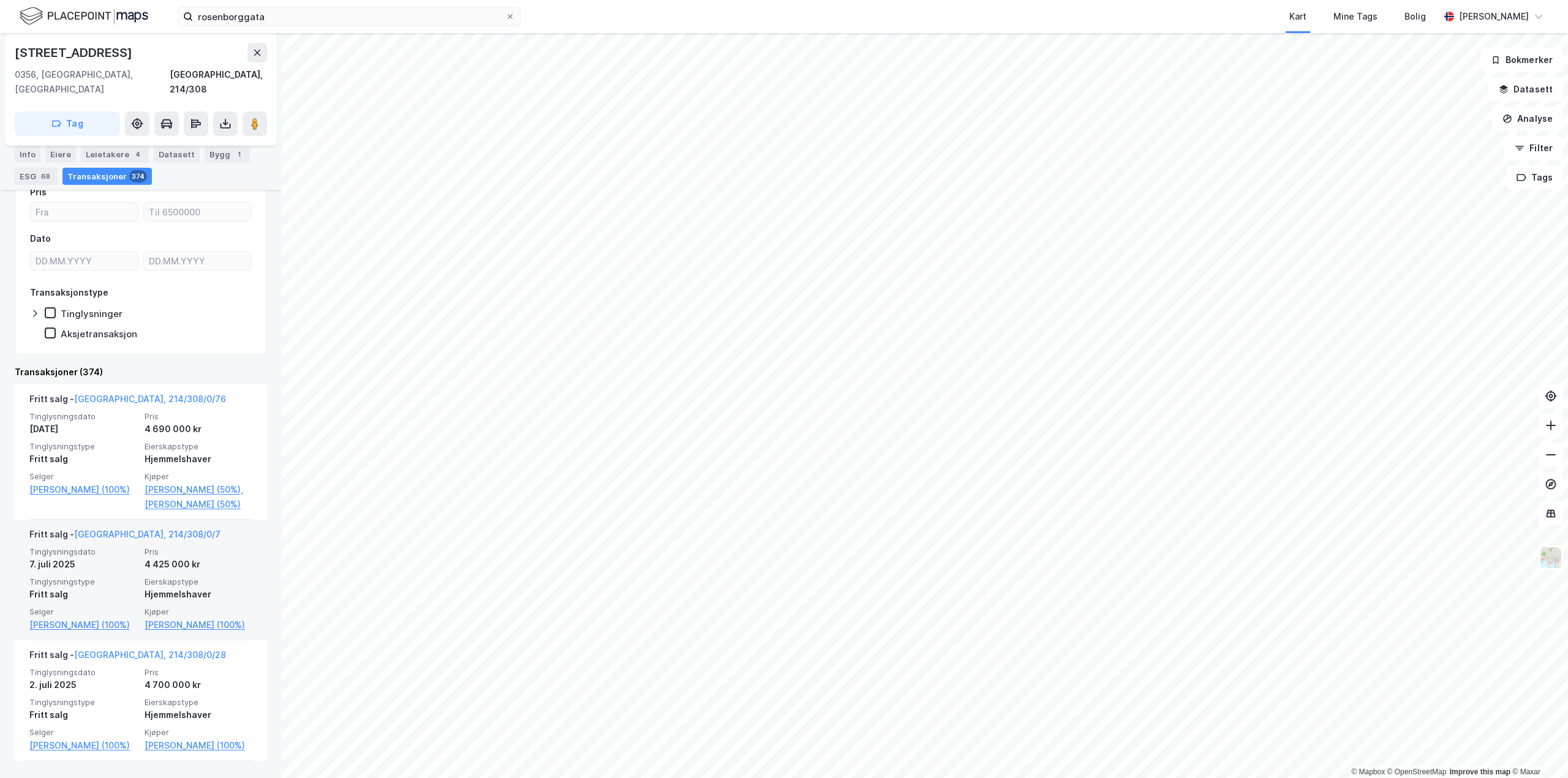
click at [77, 558] on span "Tinglysningsdato" at bounding box center [83, 552] width 108 height 11
click at [95, 540] on link "[GEOGRAPHIC_DATA], 214/308/0/7" at bounding box center [147, 534] width 147 height 11
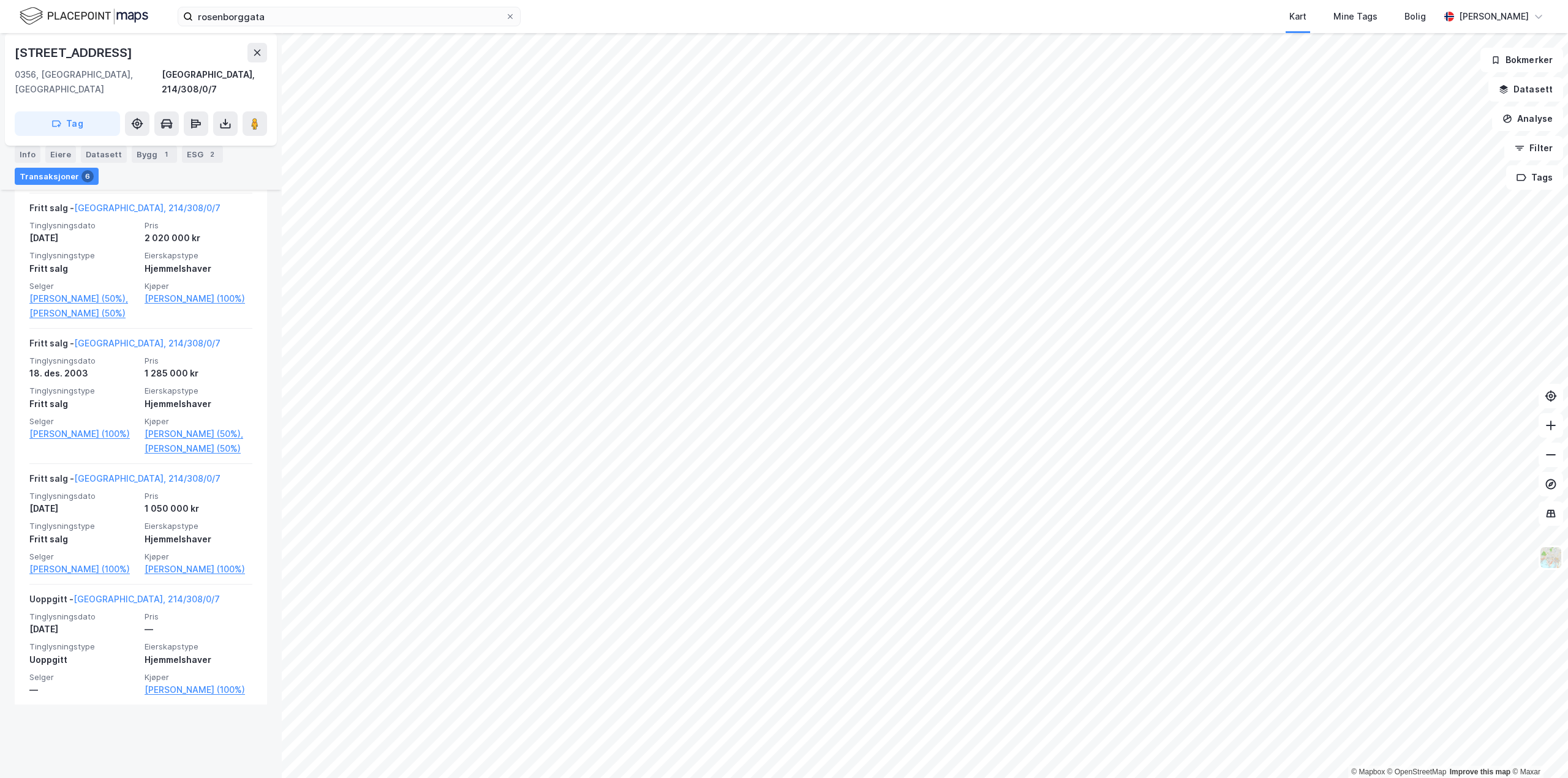
scroll to position [345, 0]
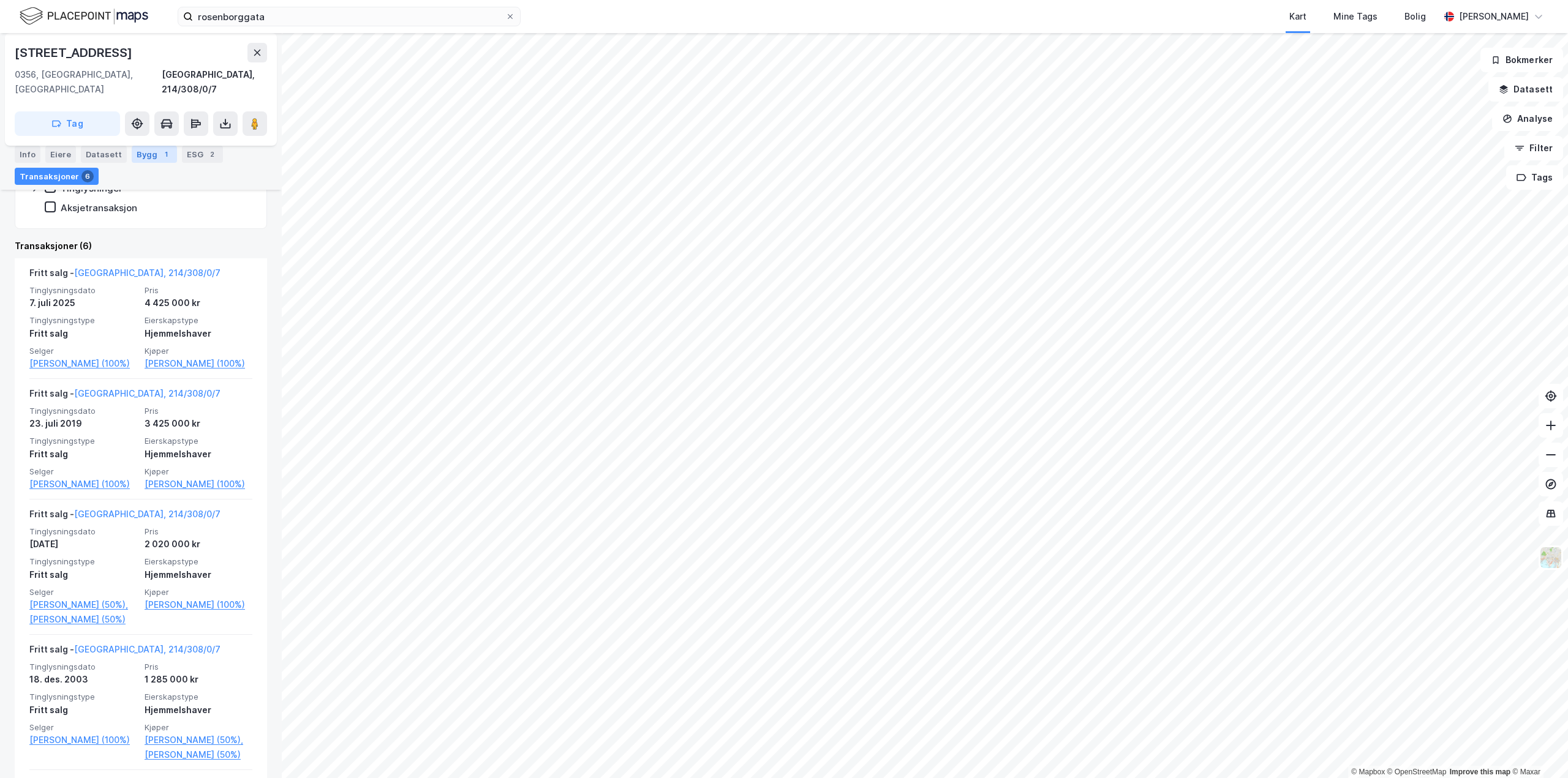
click at [160, 156] on div "1" at bounding box center [166, 154] width 12 height 12
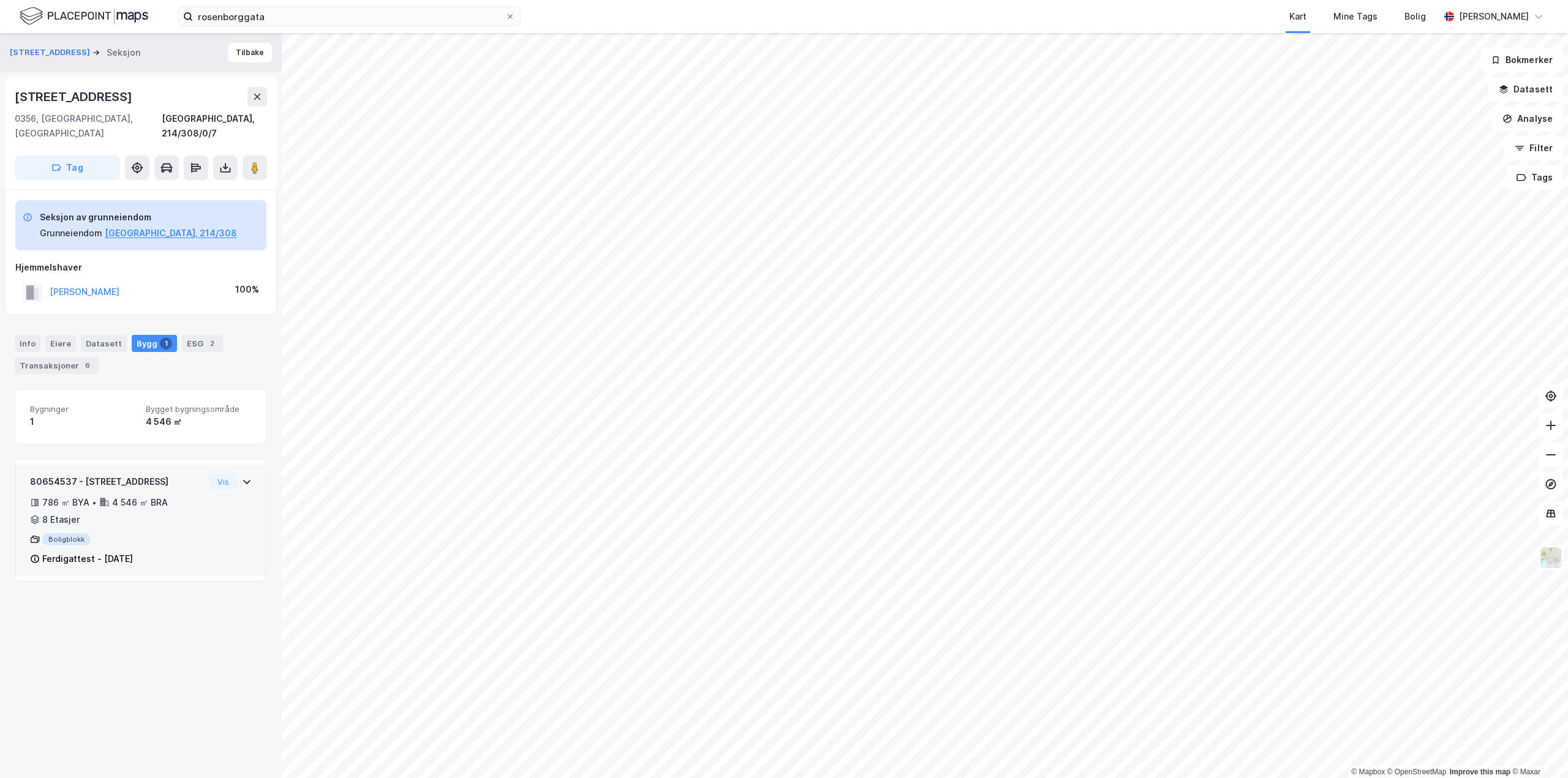
click at [141, 507] on div "786 ㎡ BYA • 4 546 ㎡ BRA • 8 Etasjer" at bounding box center [117, 512] width 175 height 32
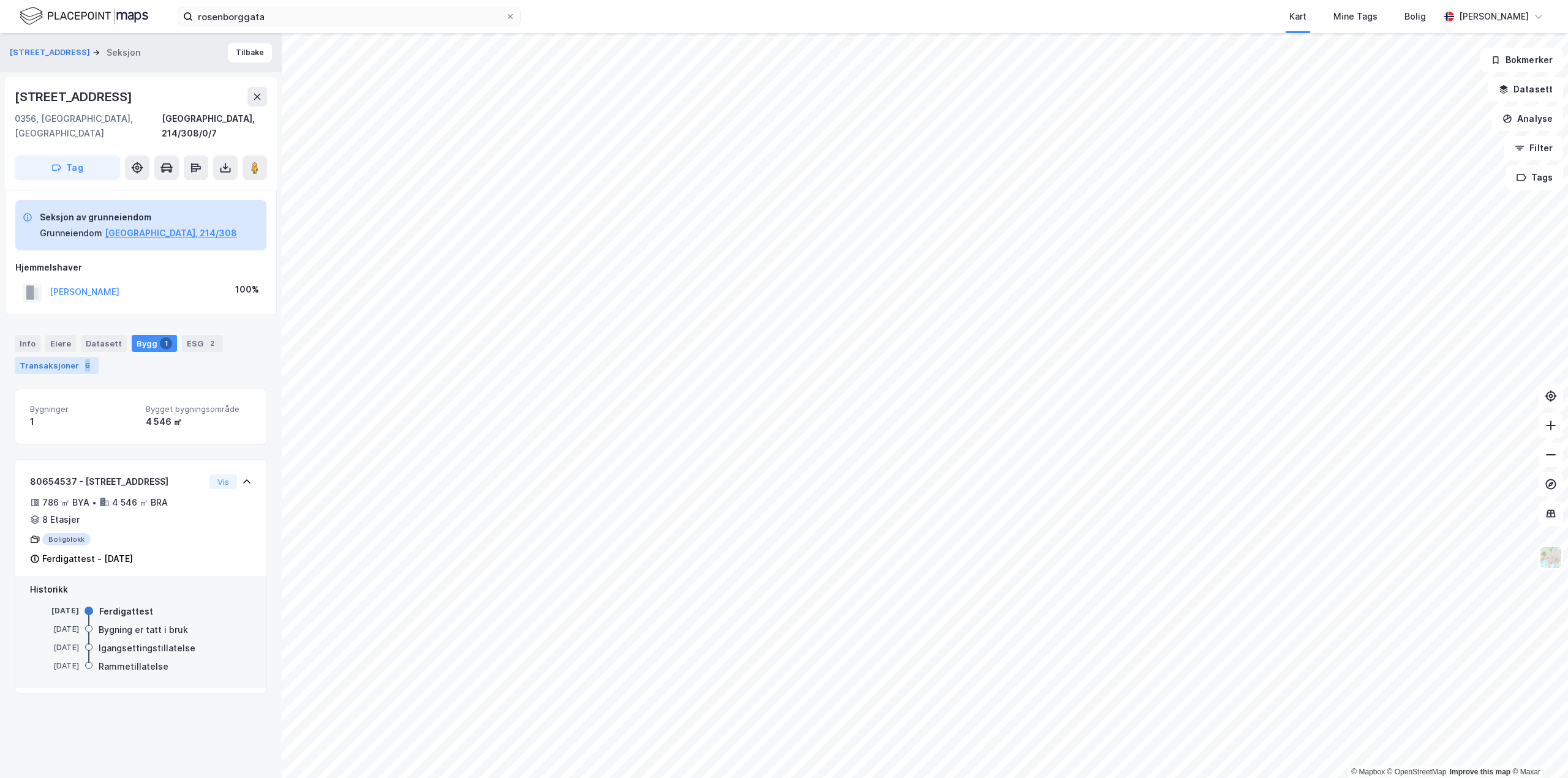
drag, startPoint x: 101, startPoint y: 344, endPoint x: 72, endPoint y: 353, distance: 30.4
click at [77, 353] on div "Info Eiere Datasett Bygg 1 ESG 2 Transaksjoner 6" at bounding box center [141, 354] width 252 height 39
click at [72, 357] on div "Transaksjoner 6" at bounding box center [57, 366] width 84 height 17
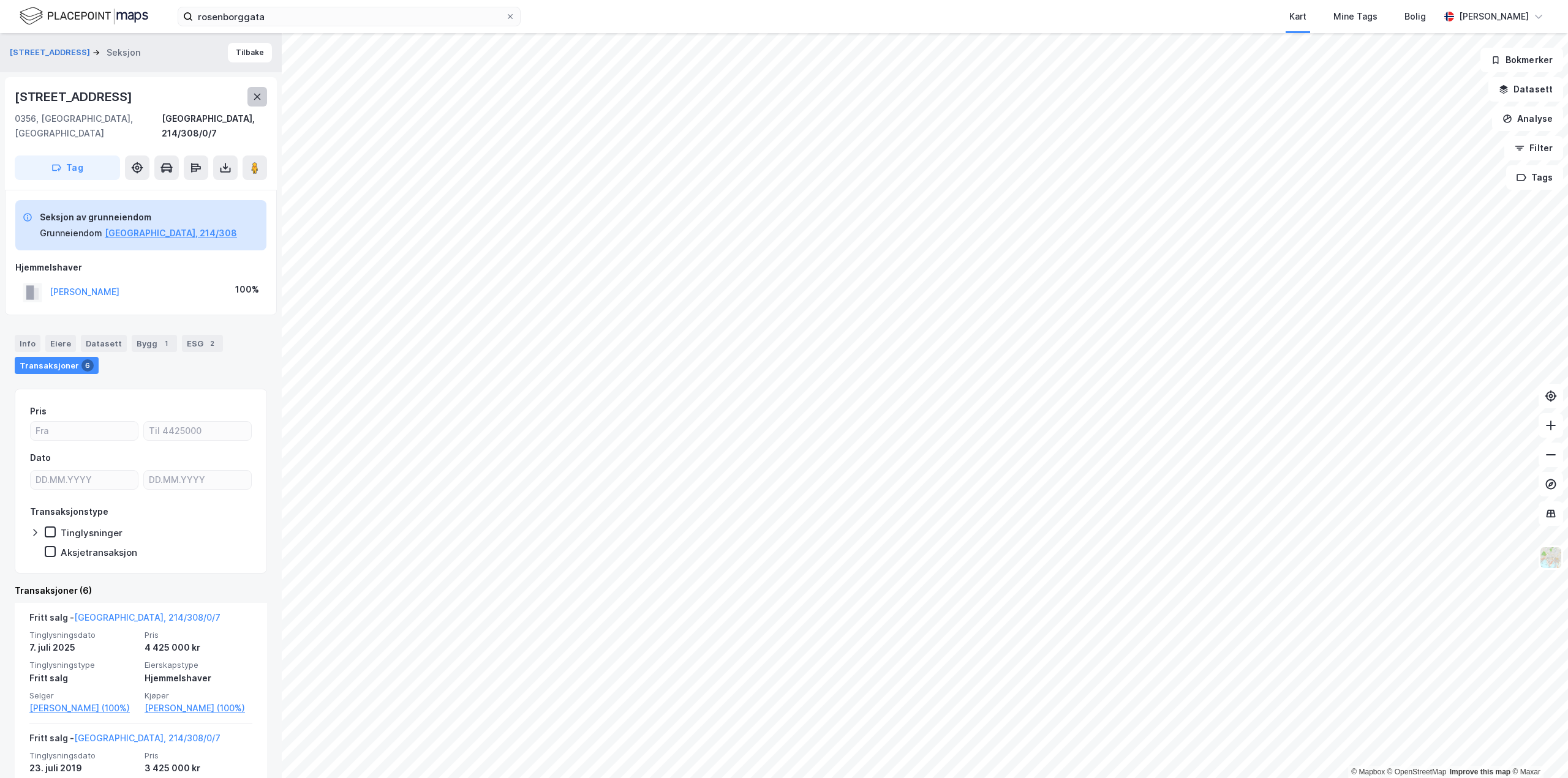
click at [260, 90] on button at bounding box center [256, 97] width 19 height 19
